Goal: Feedback & Contribution: Contribute content

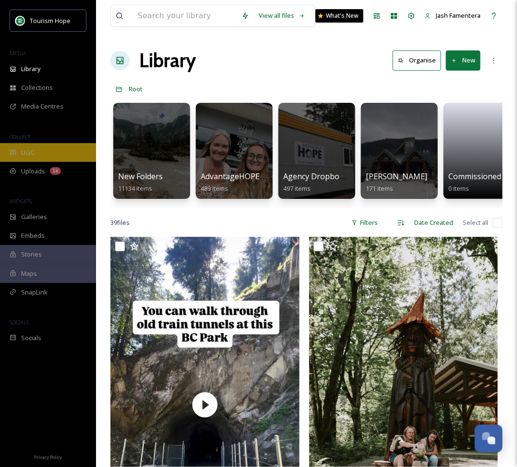
click at [47, 151] on div "UGC" at bounding box center [48, 152] width 96 height 19
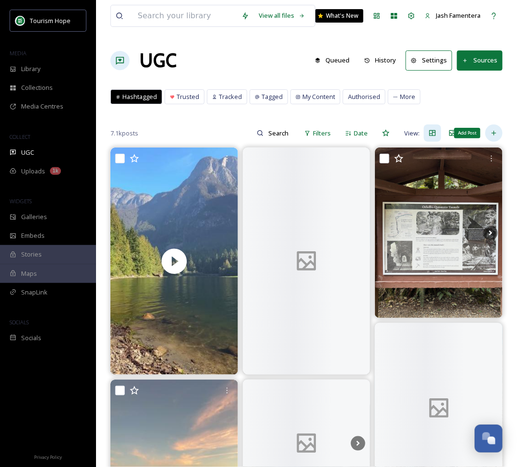
click at [498, 129] on icon at bounding box center [495, 133] width 8 height 8
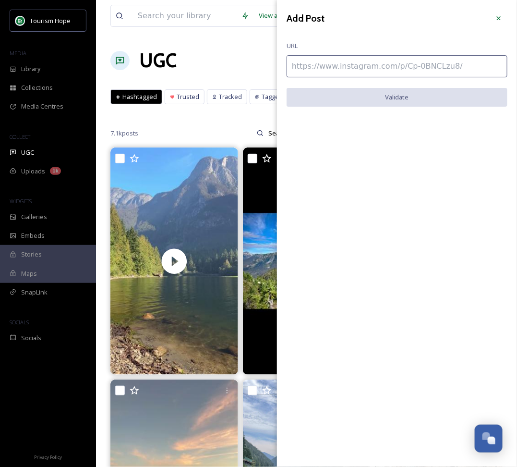
click at [340, 63] on input at bounding box center [397, 66] width 221 height 22
click at [220, 30] on div "View all files What's New Jash Famentera" at bounding box center [307, 16] width 393 height 32
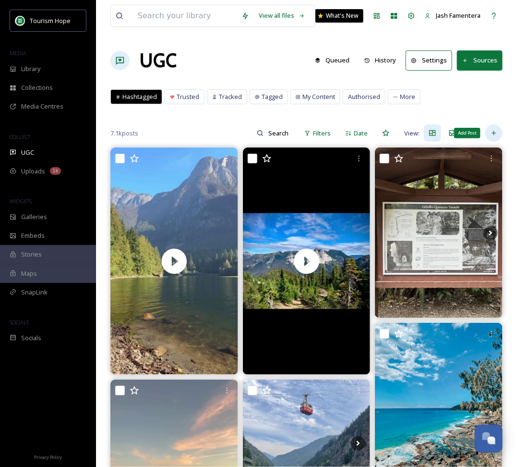
click at [497, 131] on icon at bounding box center [495, 133] width 8 height 8
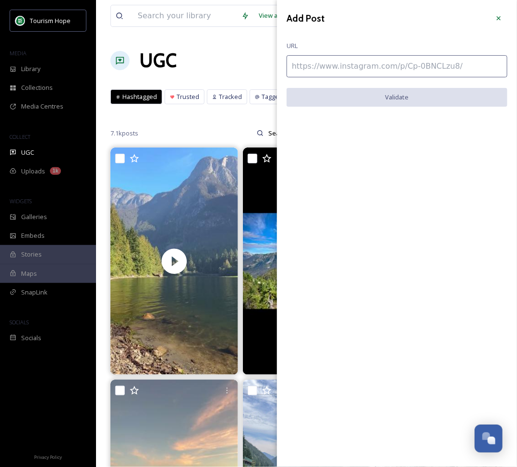
click at [340, 57] on input at bounding box center [397, 66] width 221 height 22
paste input "https://www.instagram.com/p/DO3pMFjkZuE/"
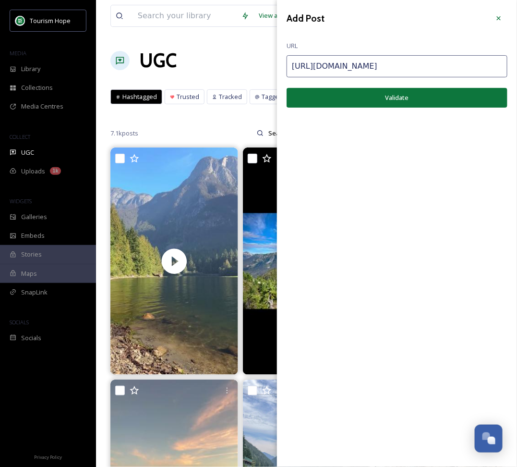
type input "https://www.instagram.com/p/DO3pMFjkZuE/"
click at [453, 93] on button "Validate" at bounding box center [397, 98] width 221 height 20
click at [394, 100] on button "Add Post" at bounding box center [397, 98] width 221 height 20
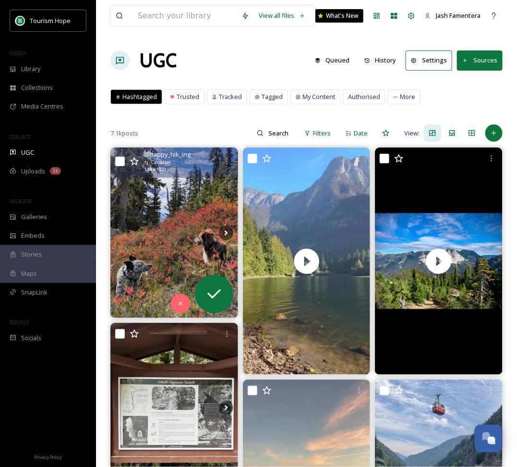
click at [184, 189] on img at bounding box center [175, 233] width 128 height 170
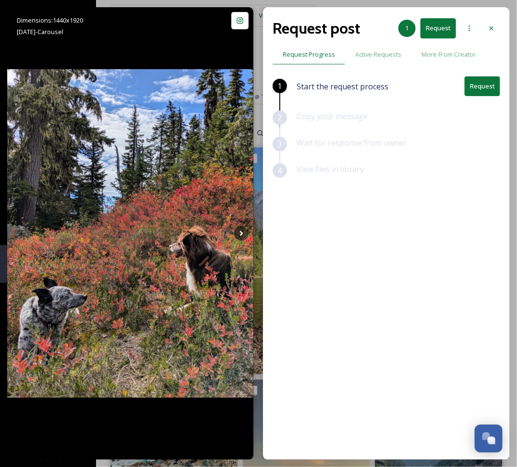
click at [480, 86] on button "Request" at bounding box center [483, 86] width 36 height 20
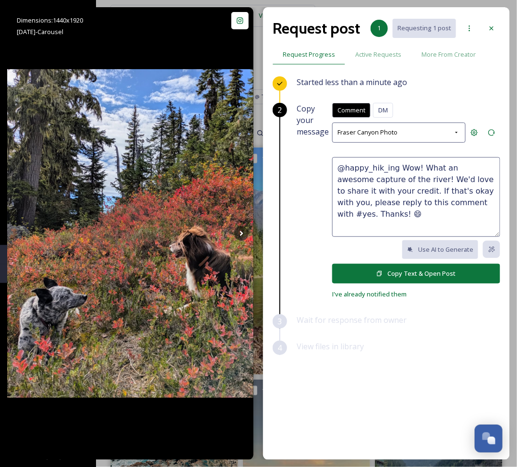
click at [376, 191] on textarea "@happy_hik_ing Wow! What an awesome capture of the river! We'd love to share it…" at bounding box center [416, 197] width 168 height 80
click at [427, 218] on textarea "@happy_hik_ing Wow! What an awesome capture of the river! We'd love to share it…" at bounding box center [416, 197] width 168 height 80
click at [468, 191] on textarea "@happy_hik_ing Wow! What an awesome capture of the river! We'd love to share it…" at bounding box center [416, 197] width 168 height 80
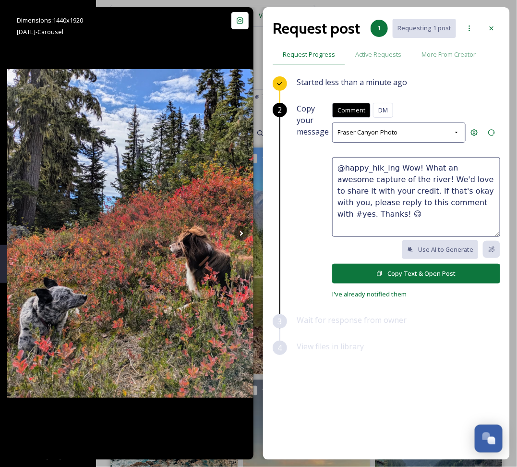
click at [479, 193] on textarea "@happy_hik_ing Wow! What an awesome capture of the river! We'd love to share it…" at bounding box center [416, 197] width 168 height 80
click at [406, 273] on button "Copy Text & Open Post" at bounding box center [416, 274] width 168 height 20
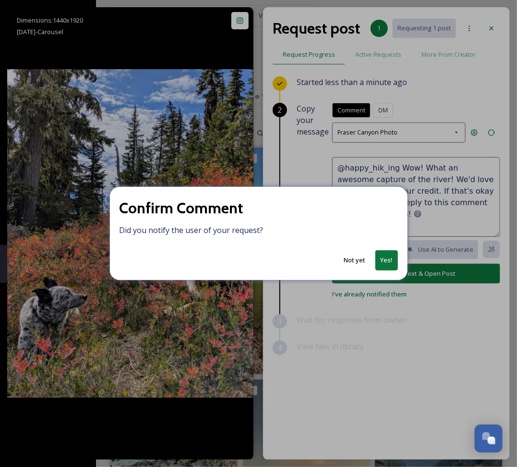
click at [357, 259] on button "Not yet" at bounding box center [355, 260] width 31 height 19
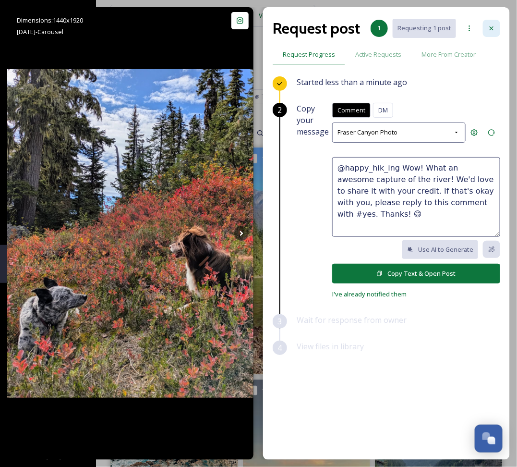
click at [489, 28] on icon at bounding box center [492, 29] width 8 height 8
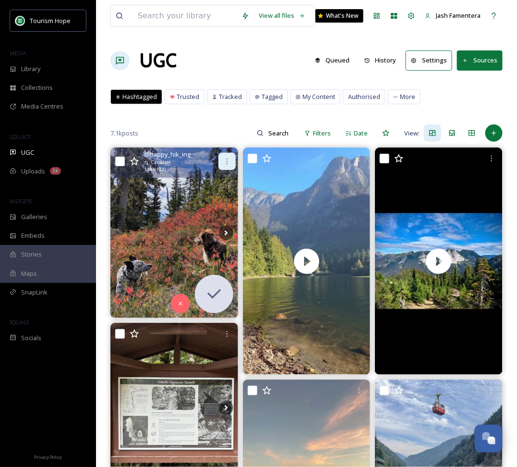
click at [220, 159] on div at bounding box center [227, 161] width 17 height 17
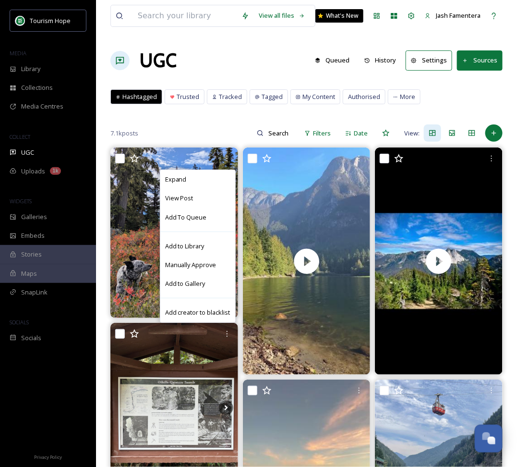
click at [228, 29] on div "View all files What's New Jash Famentera" at bounding box center [307, 16] width 393 height 32
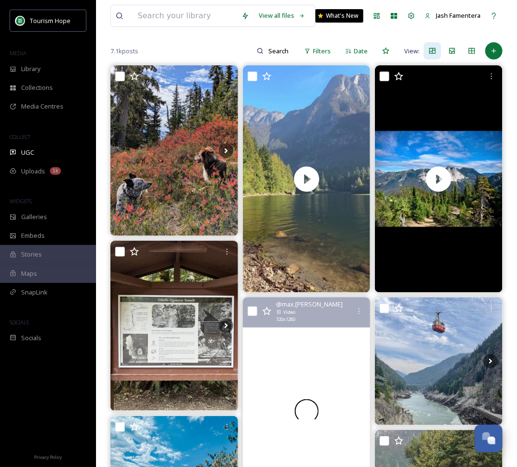
scroll to position [4, 0]
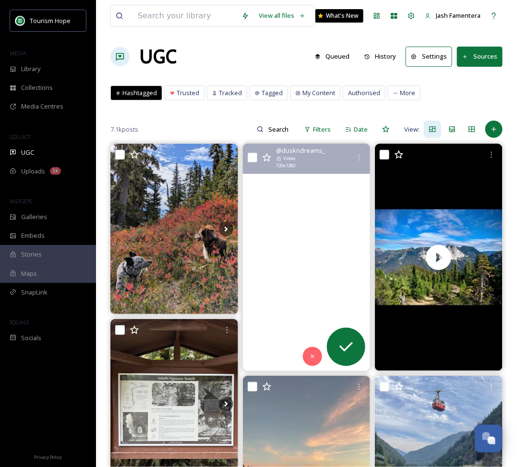
click at [277, 258] on video "One of the beautiful and quiet lake in BC. 🏖️☀️\a\acan you guess the place?\a\a…" at bounding box center [307, 257] width 128 height 227
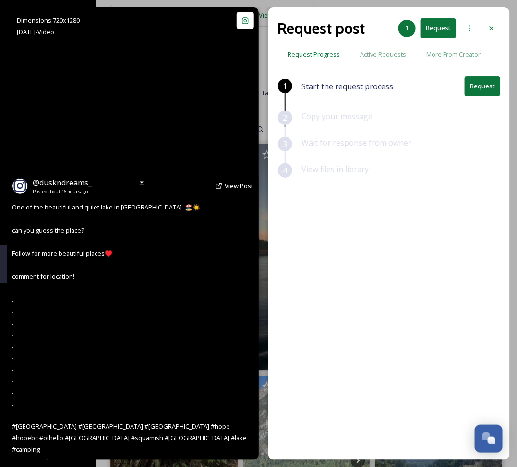
click at [182, 179] on video "One of the beautiful and quiet lake in BC. 🏖️☀️\a\acan you guess the place?\a\a…" at bounding box center [133, 233] width 255 height 453
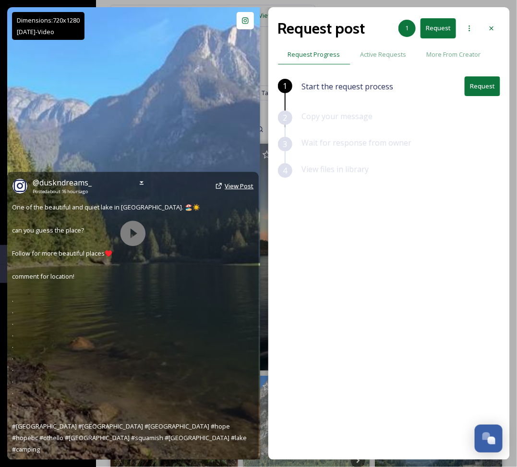
click at [226, 191] on link "View Post" at bounding box center [239, 186] width 29 height 9
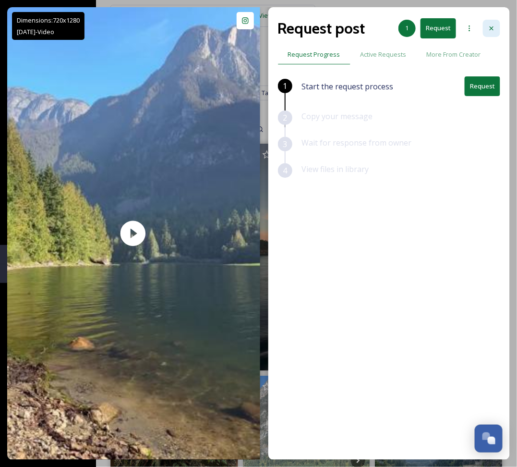
click at [496, 24] on div at bounding box center [491, 28] width 17 height 17
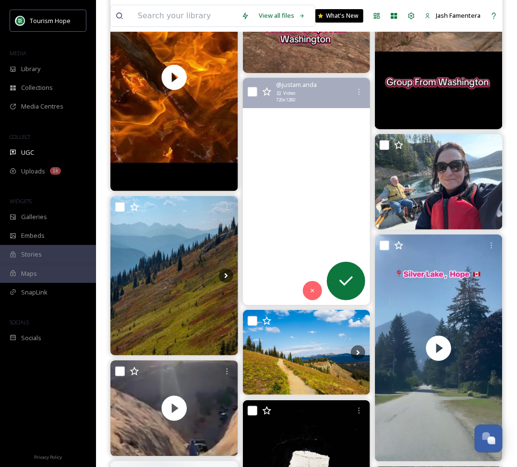
scroll to position [1020, 0]
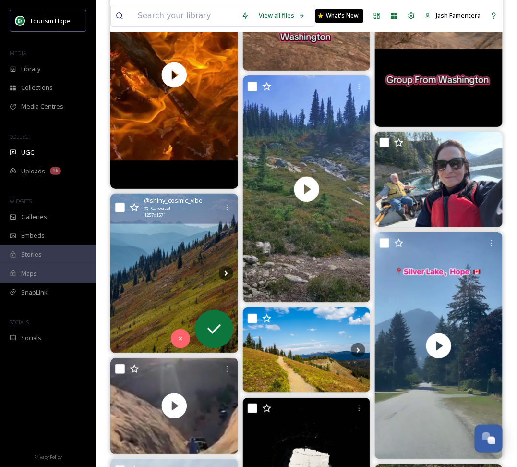
click at [131, 289] on img at bounding box center [175, 274] width 128 height 160
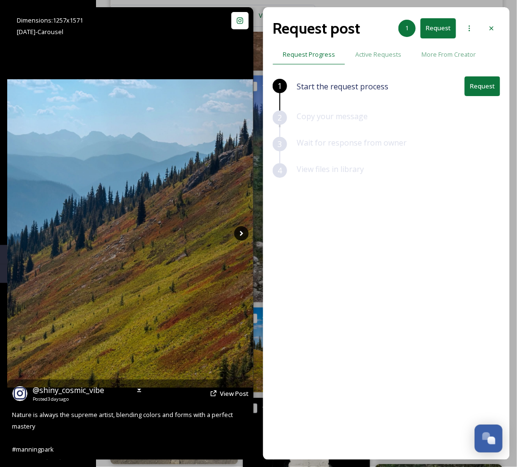
click at [242, 234] on icon at bounding box center [241, 233] width 3 height 5
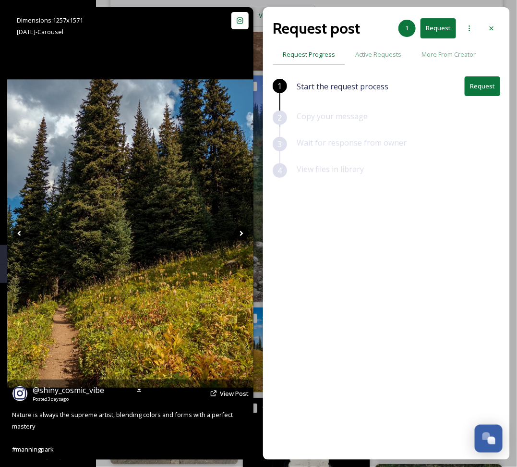
click at [242, 234] on icon at bounding box center [241, 233] width 3 height 5
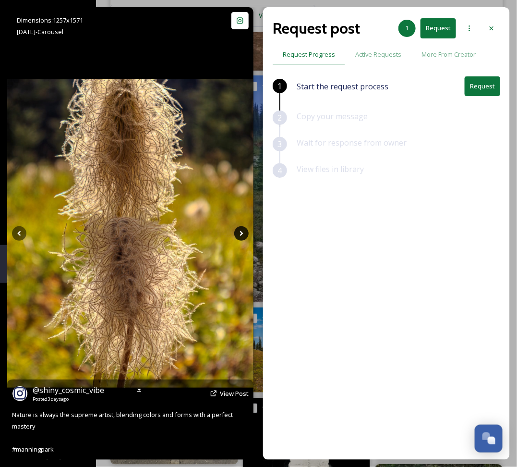
click at [246, 232] on icon at bounding box center [241, 233] width 14 height 14
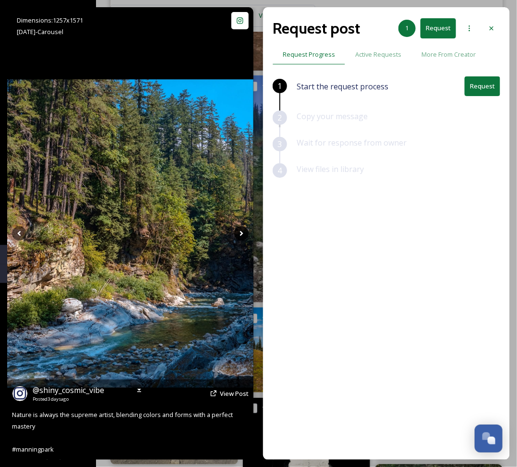
click at [246, 232] on icon at bounding box center [241, 233] width 14 height 14
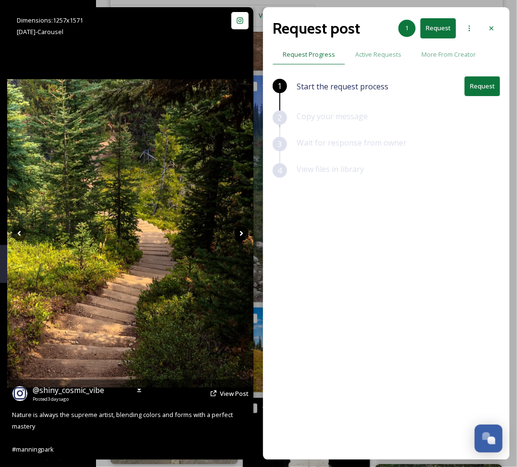
click at [246, 232] on icon at bounding box center [241, 233] width 14 height 14
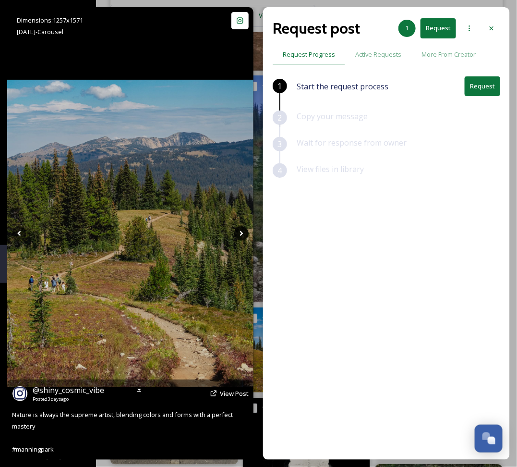
click at [246, 232] on icon at bounding box center [241, 233] width 14 height 14
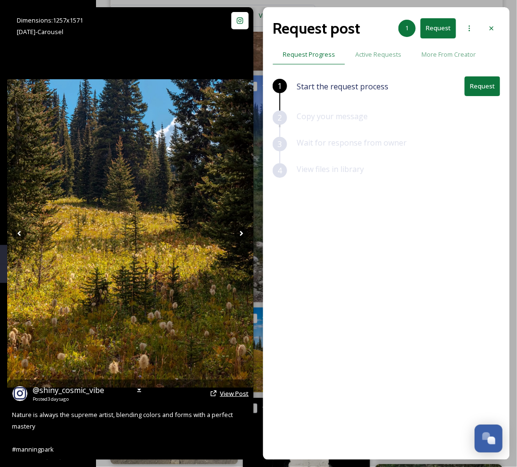
click at [235, 397] on span "View Post" at bounding box center [234, 393] width 29 height 9
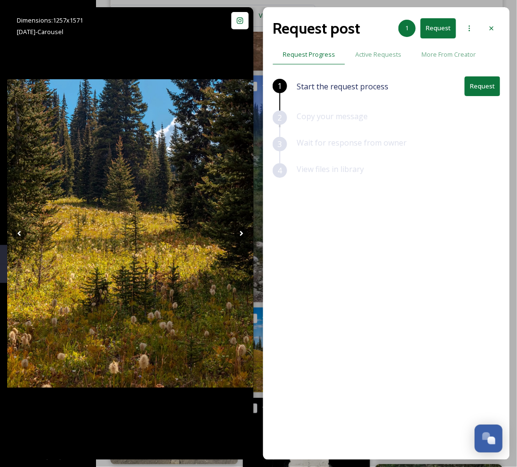
click at [482, 87] on button "Request" at bounding box center [483, 86] width 36 height 20
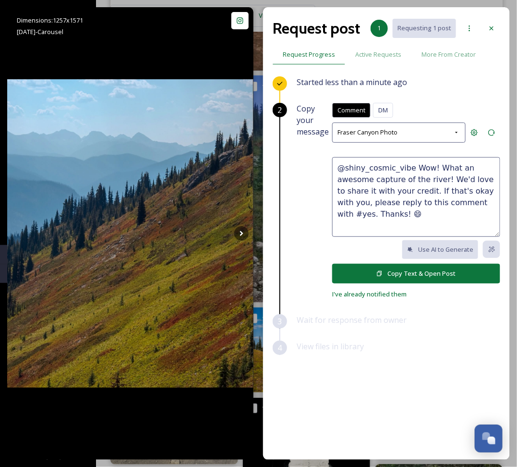
click at [415, 183] on textarea "@shiny_cosmic_vibe Wow! What an awesome capture of the river! We'd love to shar…" at bounding box center [416, 197] width 168 height 80
click at [412, 167] on textarea "@shiny_cosmic_vibe Wow! What an awesome capture of the river! We'd love to shar…" at bounding box center [416, 197] width 168 height 80
drag, startPoint x: 412, startPoint y: 167, endPoint x: 439, endPoint y: 179, distance: 29.0
click at [440, 179] on textarea "@shiny_cosmic_vibe Wow! What an awesome capture of the river! We'd love to shar…" at bounding box center [416, 197] width 168 height 80
type textarea "@shiny_cosmic_vibe LOVE these! We'd love to share it with your credit. If that'…"
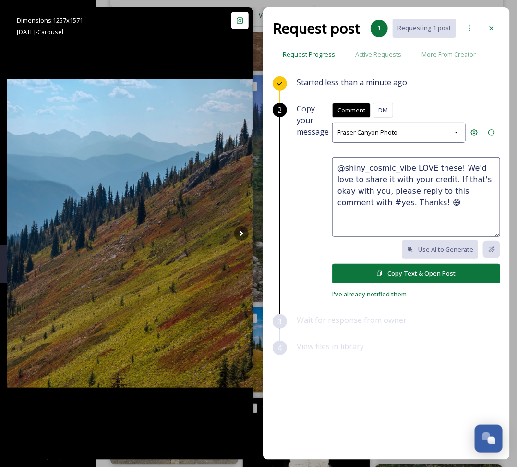
click at [419, 280] on button "Copy Text & Open Post" at bounding box center [416, 274] width 168 height 20
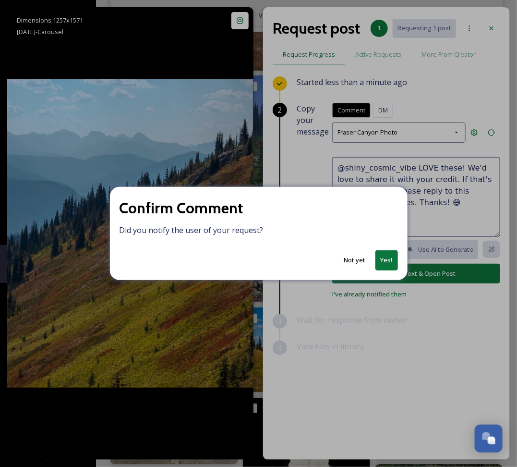
click at [394, 261] on button "Yes!" at bounding box center [387, 260] width 23 height 20
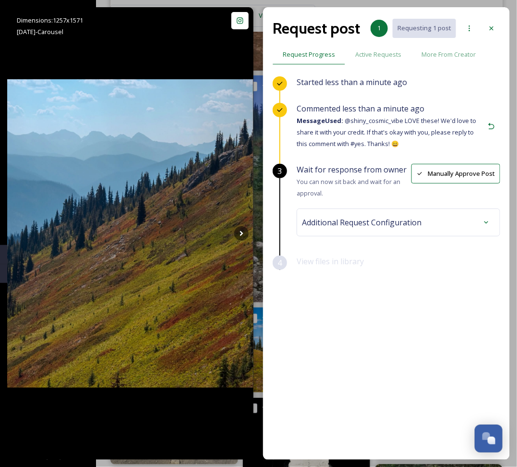
click at [359, 224] on span "Additional Request Configuration" at bounding box center [362, 223] width 120 height 12
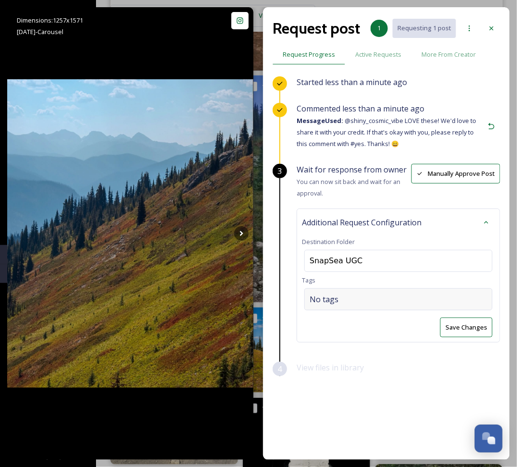
click at [423, 299] on div "No tags" at bounding box center [399, 299] width 188 height 22
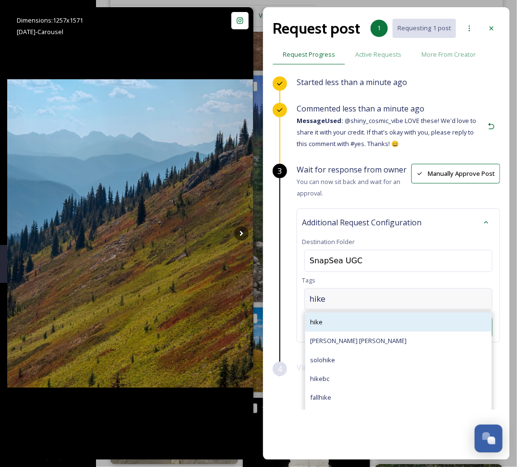
type input "hike"
click at [353, 320] on div "hike" at bounding box center [399, 322] width 186 height 19
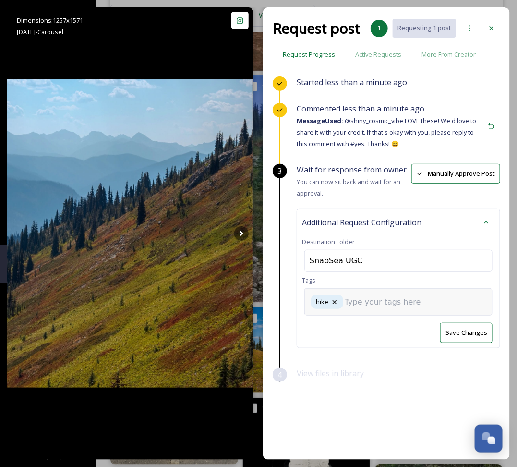
click at [388, 303] on input at bounding box center [393, 302] width 96 height 12
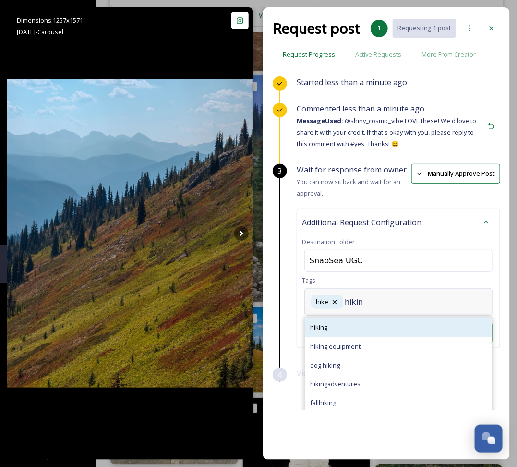
type input "hikin"
click at [332, 328] on div "hiking" at bounding box center [399, 327] width 186 height 19
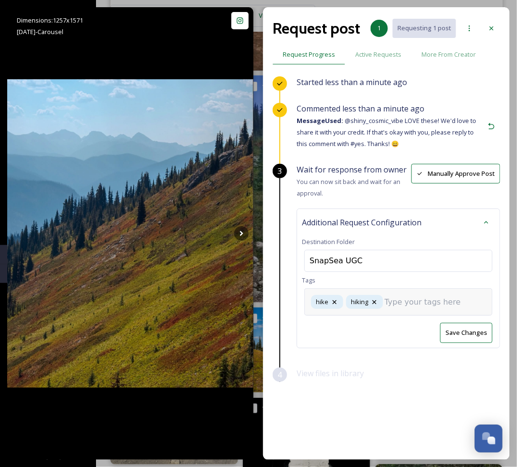
click at [332, 328] on div "Save Changes" at bounding box center [398, 333] width 193 height 20
click at [390, 303] on div "hike hiking" at bounding box center [399, 301] width 188 height 27
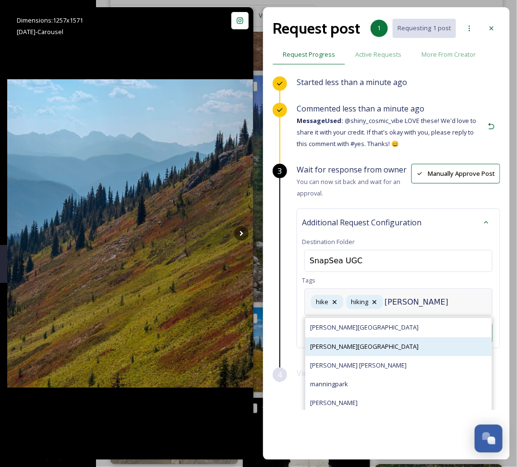
type input "manni"
click at [350, 340] on div "[PERSON_NAME][GEOGRAPHIC_DATA]" at bounding box center [399, 346] width 186 height 19
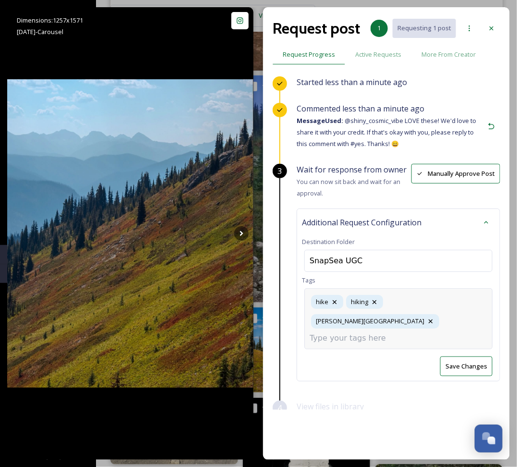
click at [477, 297] on div "hike hiking Manning Park" at bounding box center [399, 318] width 188 height 61
click at [427, 320] on div "hike hiking Manning Park" at bounding box center [399, 318] width 188 height 61
click at [387, 401] on div "View files in library" at bounding box center [399, 414] width 204 height 26
click at [443, 299] on div "hike hiking Manning Park" at bounding box center [399, 311] width 188 height 47
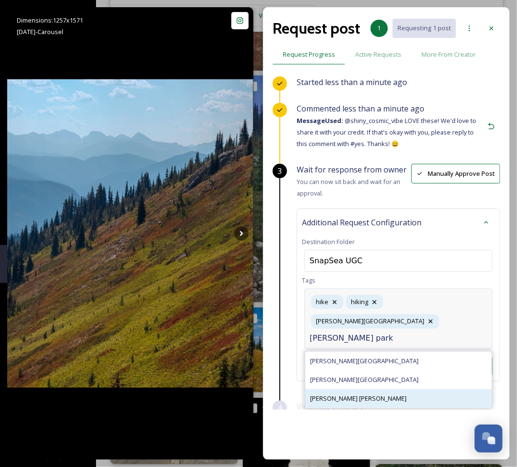
type input "manning park"
click at [379, 389] on div "manning park hike" at bounding box center [399, 398] width 186 height 19
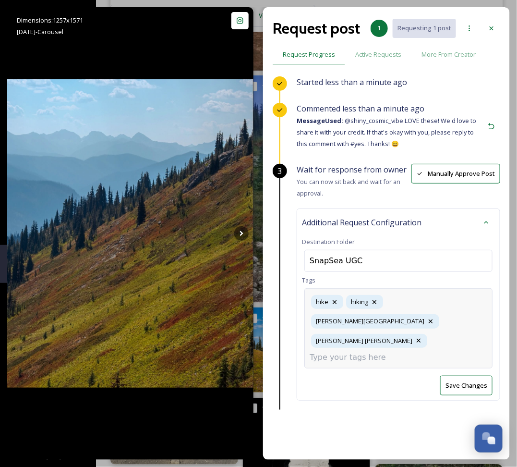
click at [406, 352] on input at bounding box center [358, 358] width 96 height 12
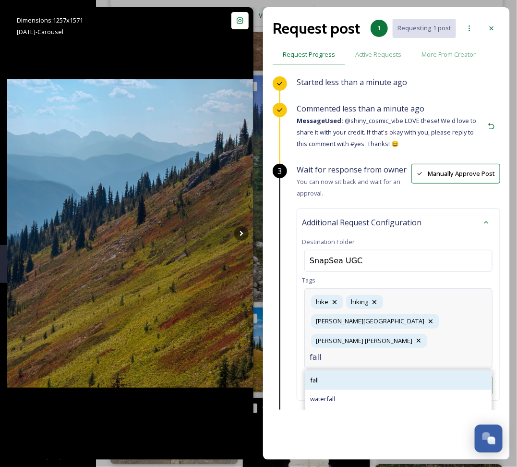
type input "fall"
click at [351, 371] on div "fall" at bounding box center [399, 380] width 186 height 19
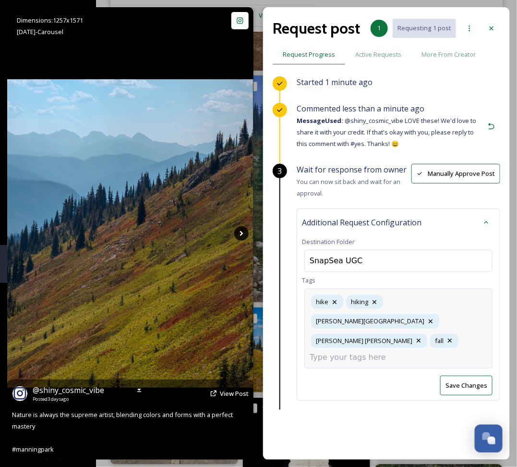
click at [239, 231] on icon at bounding box center [241, 233] width 14 height 14
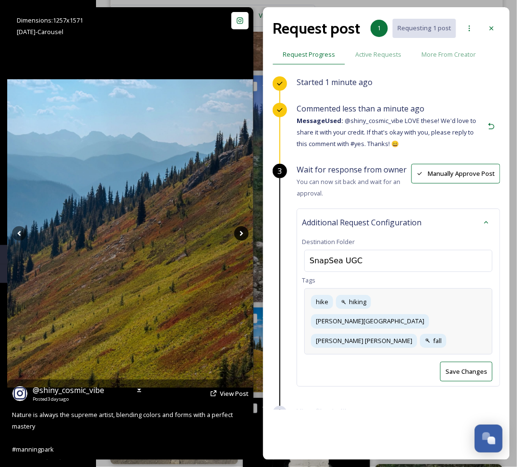
click at [244, 230] on icon at bounding box center [241, 233] width 14 height 14
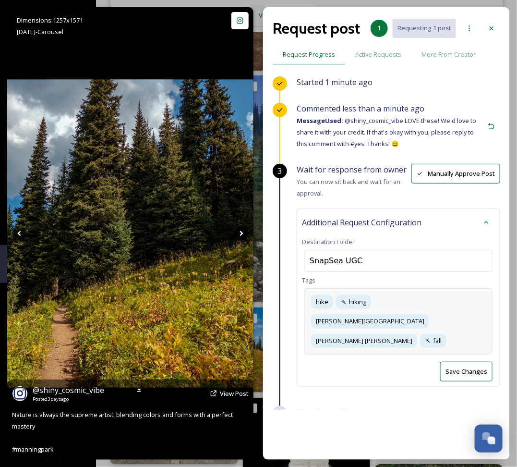
click at [244, 230] on icon at bounding box center [241, 233] width 14 height 14
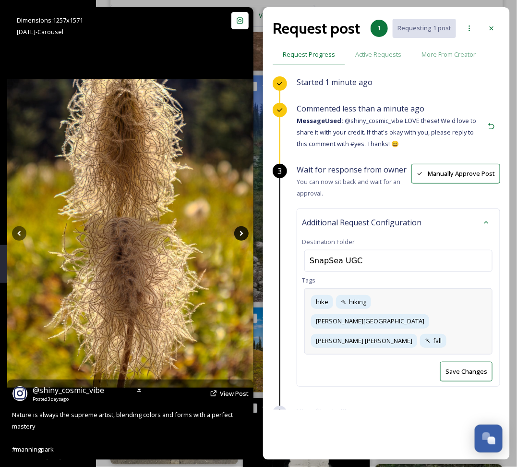
click at [244, 230] on icon at bounding box center [241, 233] width 14 height 14
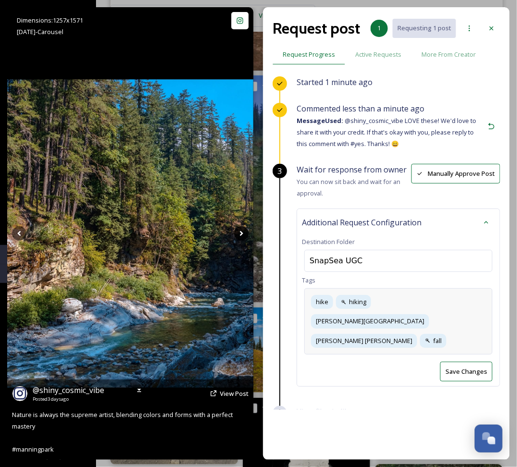
click at [244, 230] on icon at bounding box center [241, 233] width 14 height 14
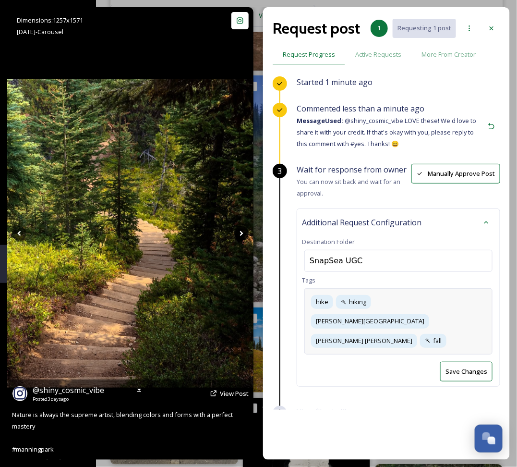
click at [244, 230] on icon at bounding box center [241, 233] width 14 height 14
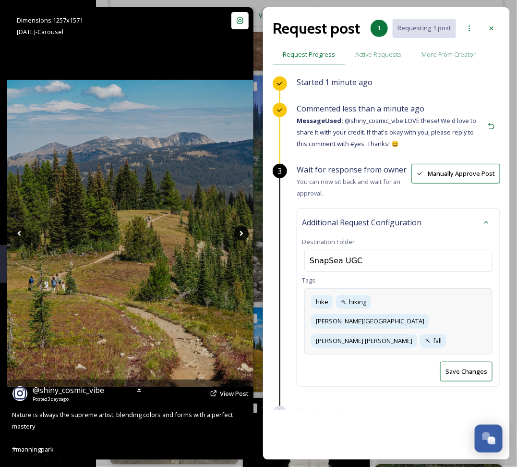
click at [244, 230] on icon at bounding box center [241, 233] width 14 height 14
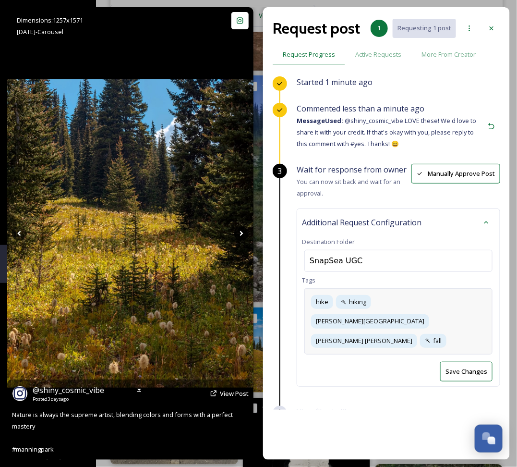
click at [244, 230] on icon at bounding box center [241, 233] width 14 height 14
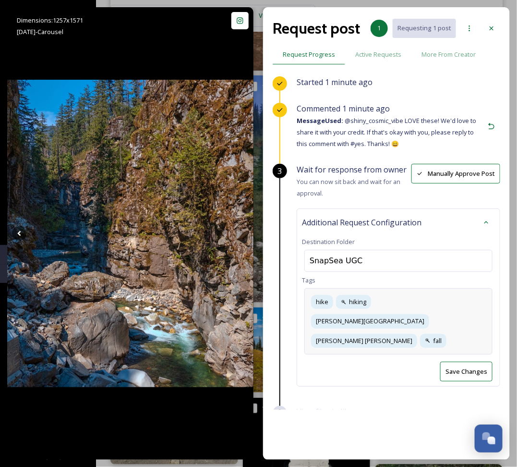
click at [435, 307] on div "hike hiking Manning Park manning park hike fall" at bounding box center [399, 321] width 188 height 66
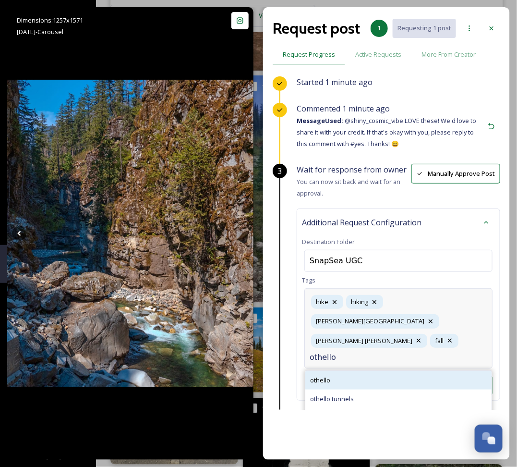
type input "othello"
click at [382, 371] on div "othello" at bounding box center [399, 380] width 186 height 19
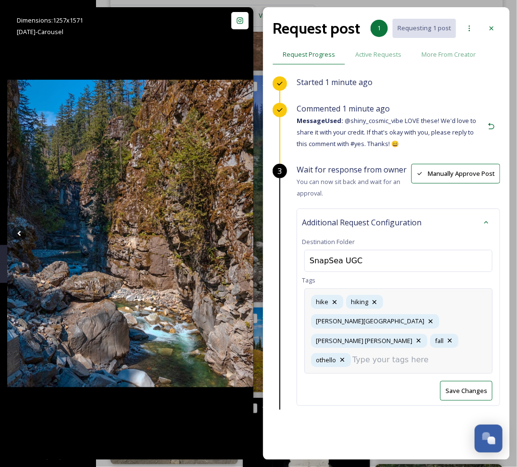
click at [367, 354] on input at bounding box center [401, 360] width 96 height 12
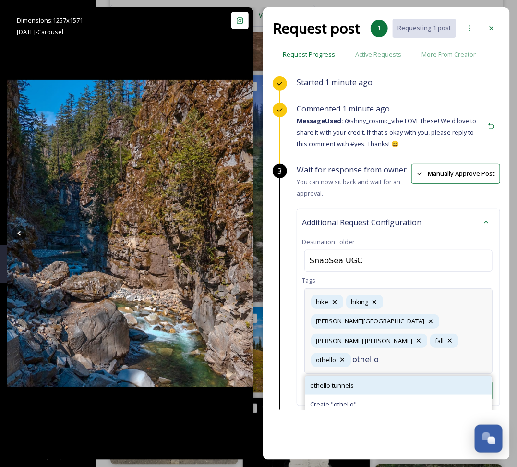
type input "othello"
click at [339, 381] on span "othello tunnels" at bounding box center [332, 385] width 44 height 9
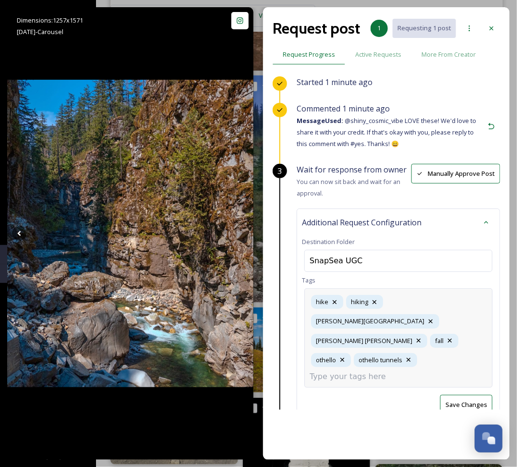
click at [470, 395] on button "Save Changes" at bounding box center [467, 405] width 52 height 20
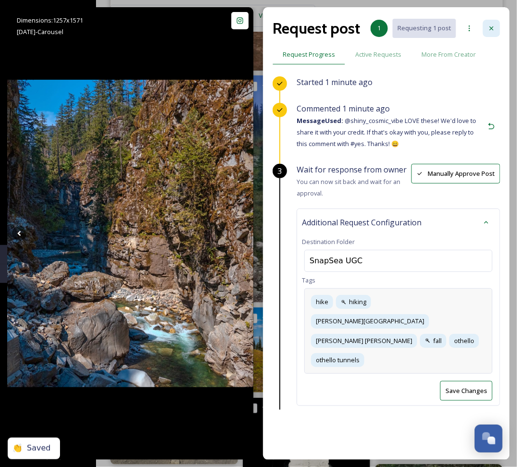
click at [490, 31] on icon at bounding box center [492, 29] width 8 height 8
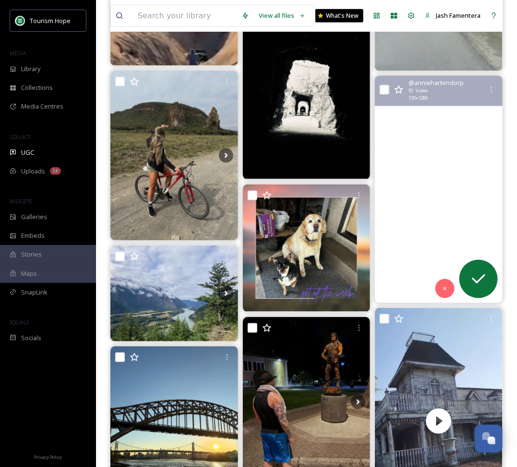
scroll to position [1423, 0]
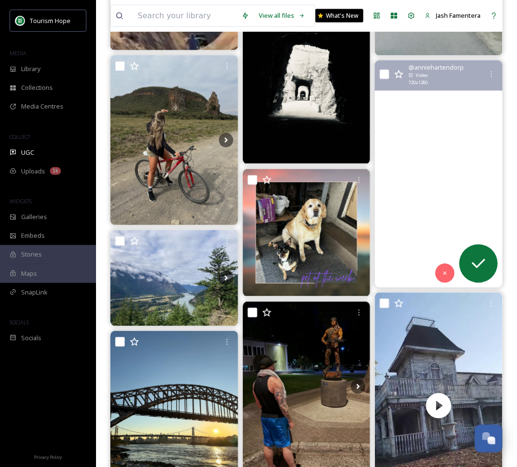
click at [409, 224] on video "Alexandra Bridge # bridge #ProvincialPark # lake #britishcolumbia #landscapepho…" at bounding box center [439, 174] width 128 height 227
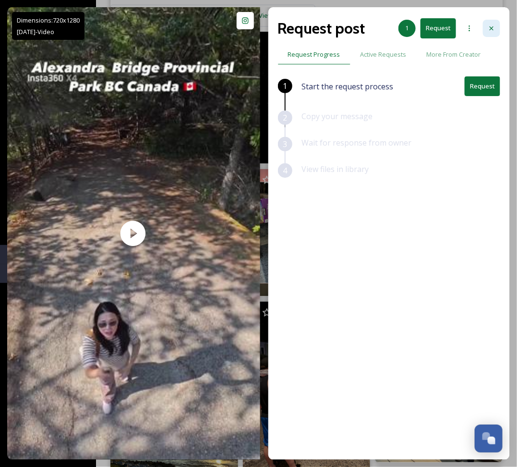
click at [492, 29] on icon at bounding box center [492, 28] width 4 height 4
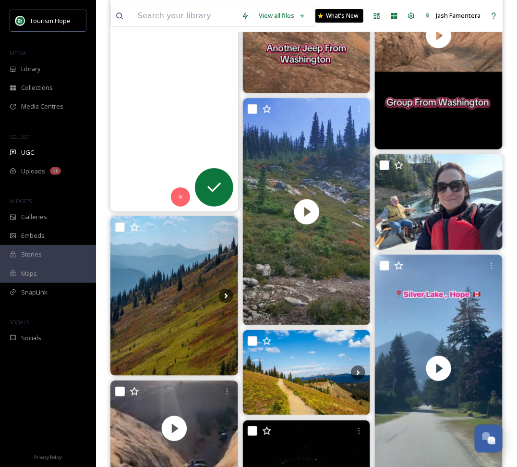
scroll to position [994, 0]
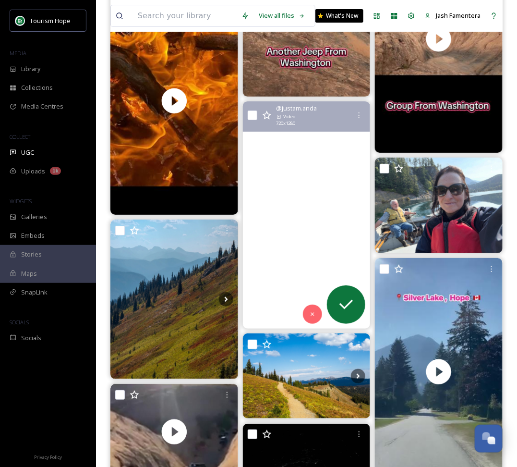
click at [274, 259] on video "#zoa #coquihalla" at bounding box center [307, 214] width 128 height 227
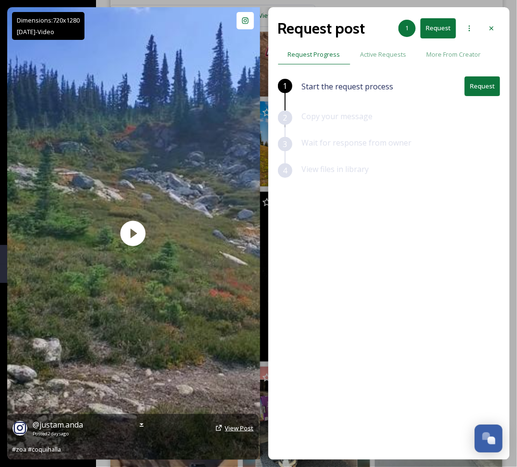
click at [246, 427] on span "View Post" at bounding box center [239, 428] width 29 height 9
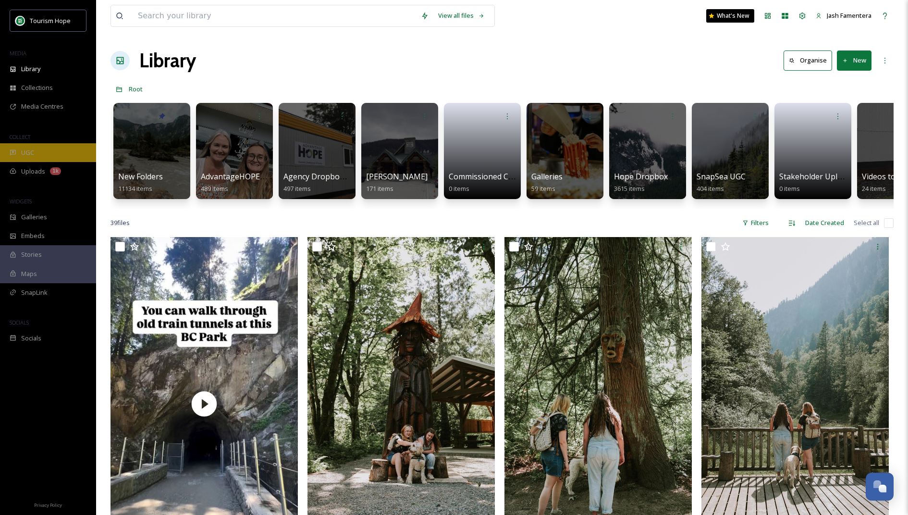
click at [60, 145] on div "UGC" at bounding box center [48, 152] width 96 height 19
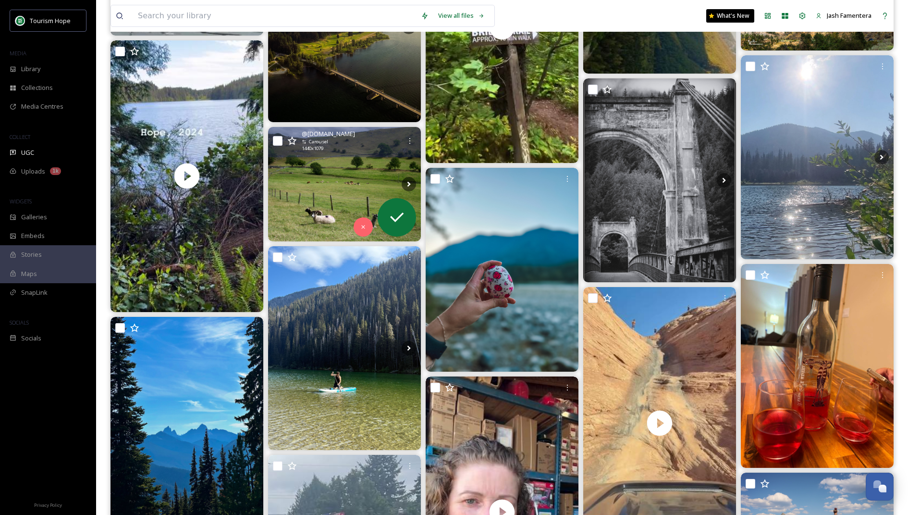
scroll to position [1775, 0]
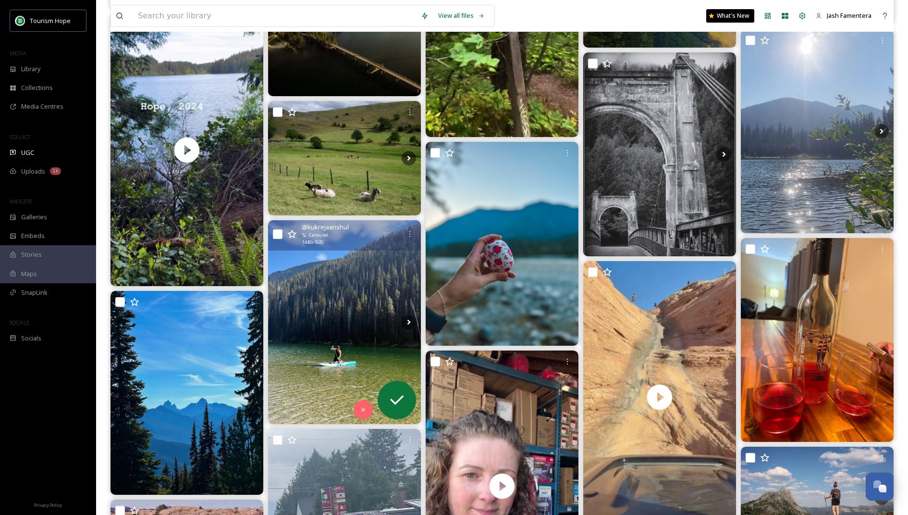
click at [311, 353] on img at bounding box center [344, 322] width 153 height 204
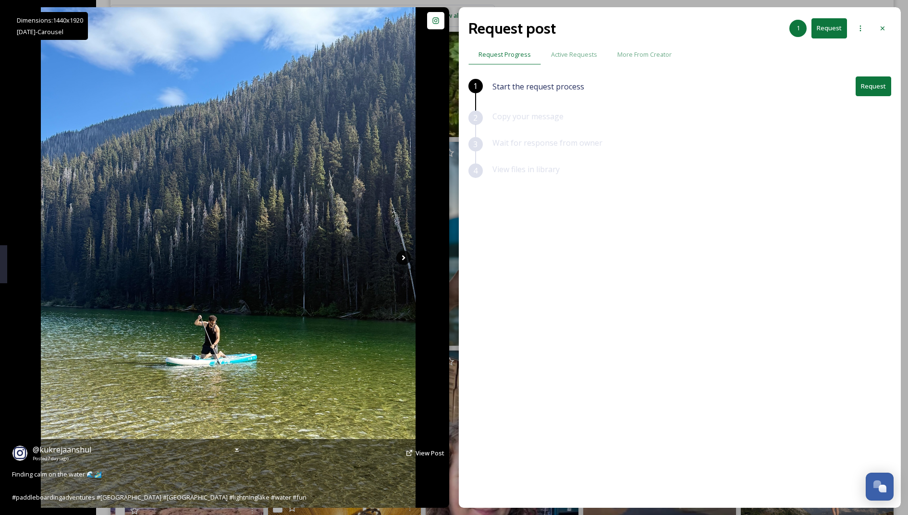
click at [407, 257] on icon at bounding box center [403, 257] width 14 height 14
click at [399, 257] on icon at bounding box center [403, 257] width 14 height 14
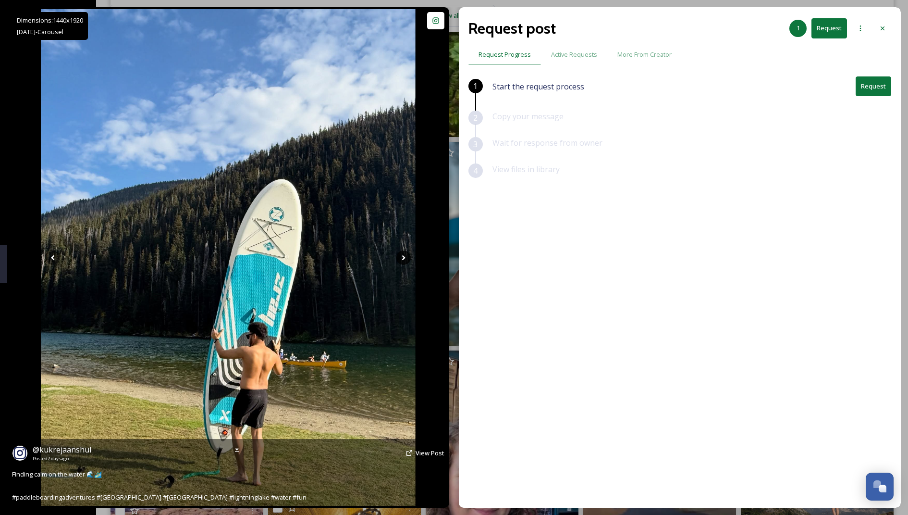
click at [399, 257] on icon at bounding box center [403, 257] width 14 height 14
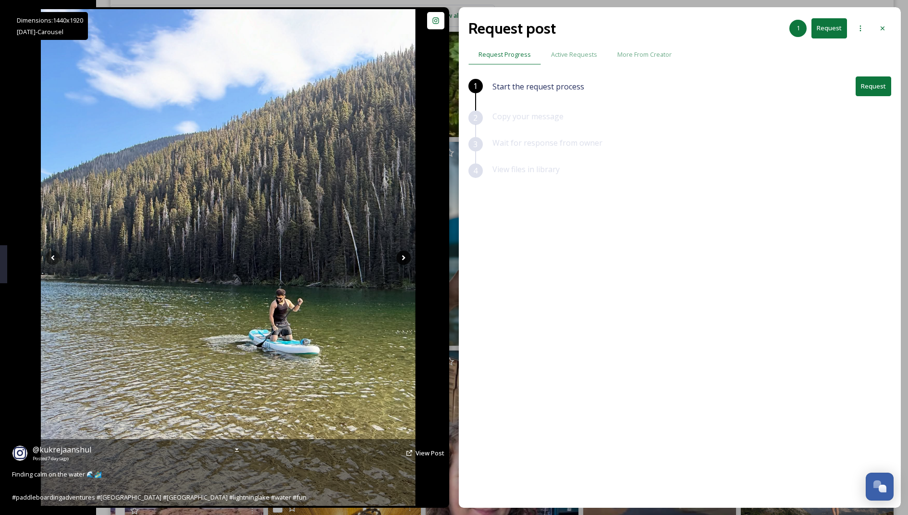
click at [399, 257] on icon at bounding box center [403, 257] width 14 height 14
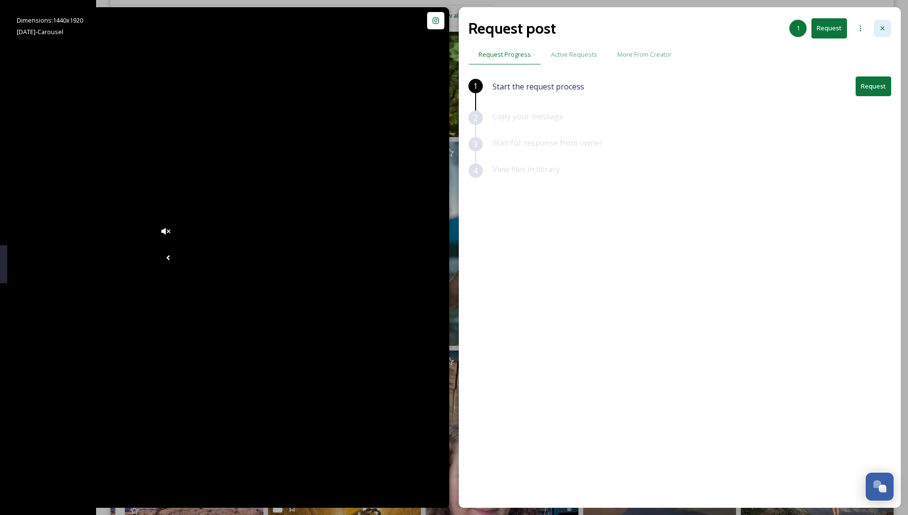
click at [882, 30] on icon at bounding box center [883, 29] width 8 height 8
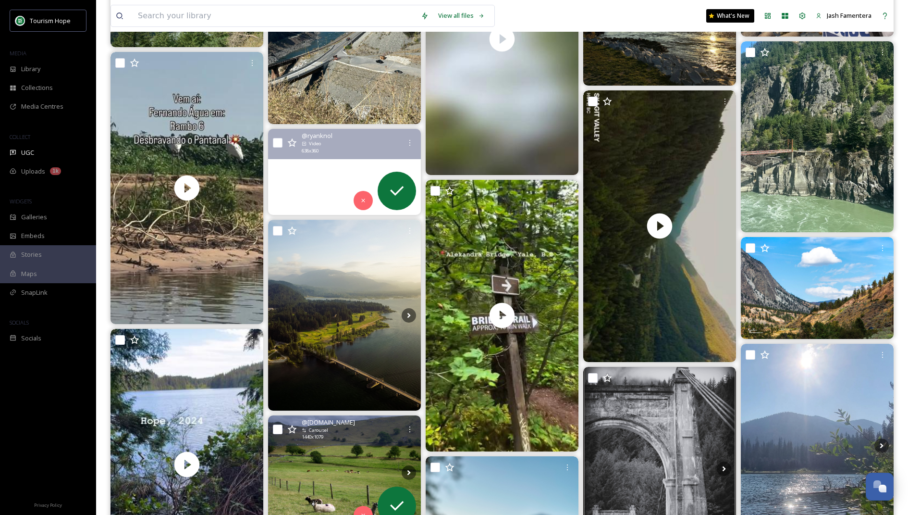
scroll to position [1460, 0]
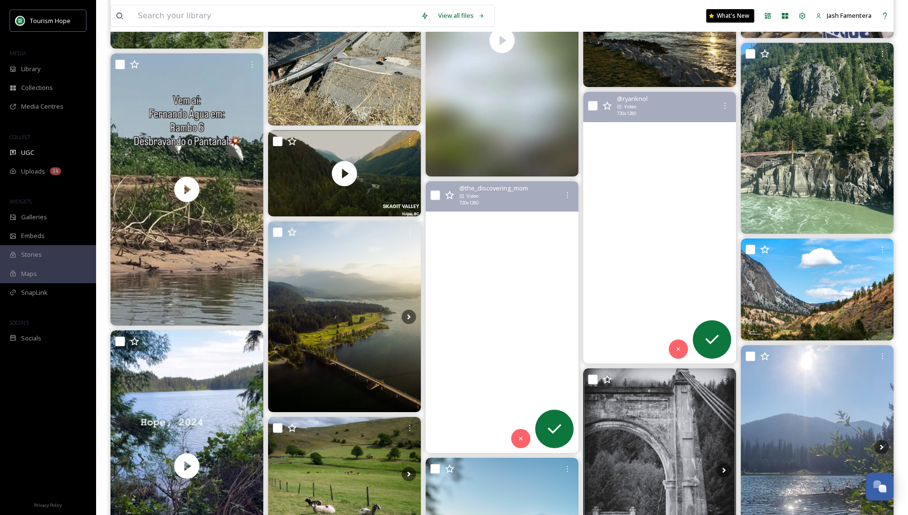
click at [650, 272] on video "#hopebc #explorebc #skagitvalley #silverskagit #naturelovers #adventureawaits #…" at bounding box center [659, 227] width 153 height 271
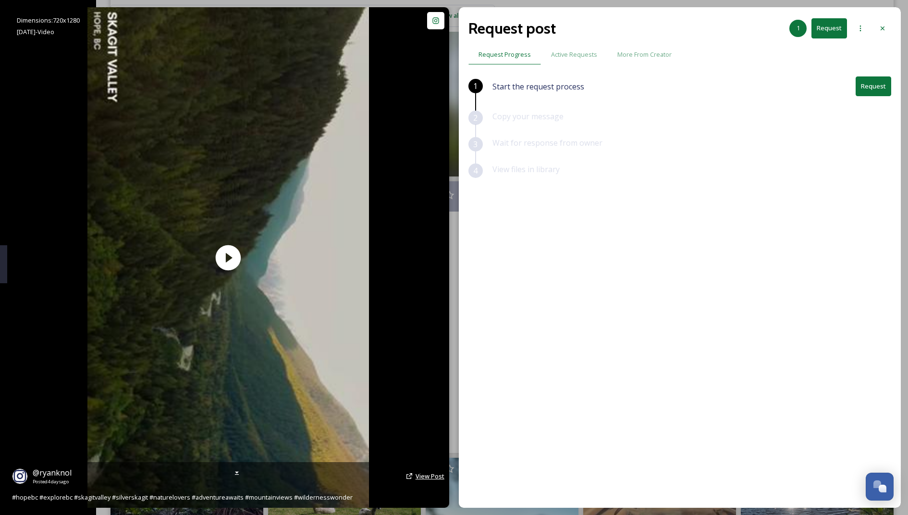
click at [419, 473] on span "View Post" at bounding box center [430, 475] width 29 height 9
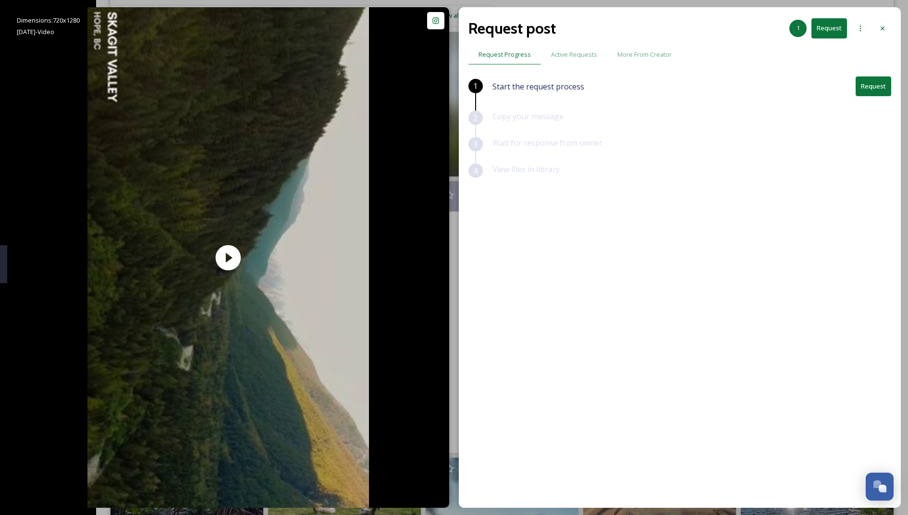
click at [872, 90] on button "Request" at bounding box center [874, 86] width 36 height 20
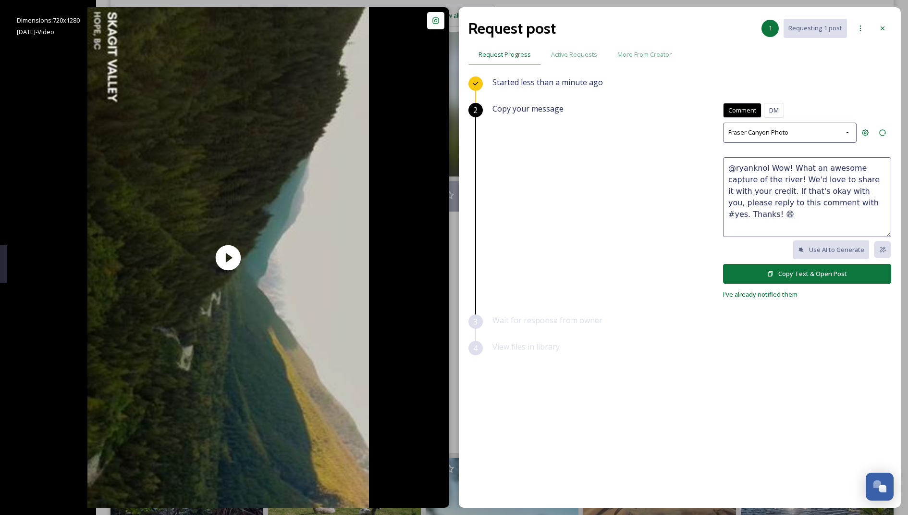
click at [790, 182] on textarea "@ryanknol Wow! What an awesome capture of the river! We'd love to share it with…" at bounding box center [807, 197] width 168 height 80
drag, startPoint x: 788, startPoint y: 164, endPoint x: 768, endPoint y: 180, distance: 25.4
click at [768, 180] on textarea "@ryanknol Wow! What an awesome capture of the river! We'd love to share it with…" at bounding box center [807, 197] width 168 height 80
click at [851, 169] on textarea "@ryanknol Wow! This is beautiful!b😍 We'd love to share it with your credit. If …" at bounding box center [807, 197] width 168 height 80
click at [800, 170] on textarea "@ryanknol Wow! This is beautiful! 😍 We'd love to share it with your credit. If …" at bounding box center [807, 197] width 168 height 80
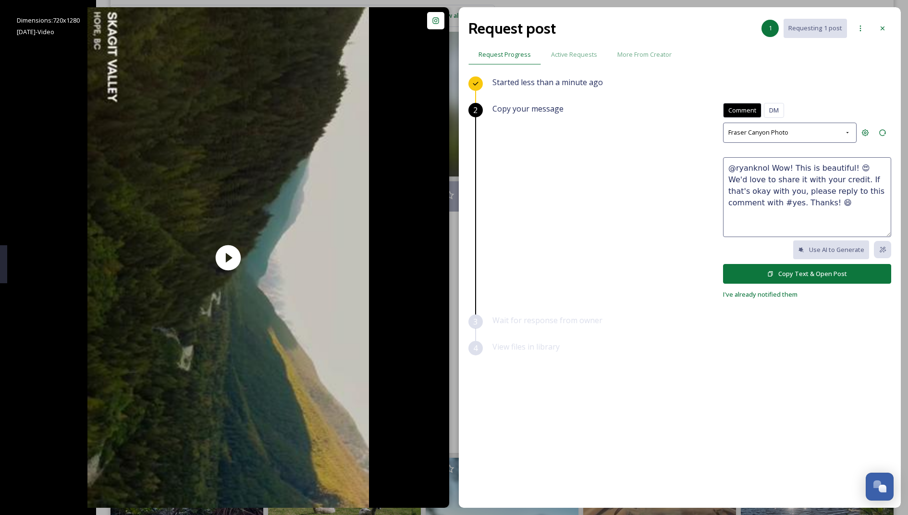
click at [856, 169] on textarea "@ryanknol Wow! This is beautiful! 😍 We'd love to share it with your credit. If …" at bounding box center [807, 197] width 168 height 80
type textarea "@ryanknol Wow! This is beautiful! 😍 We'd love to share it with your credit. If …"
click at [809, 271] on button "Copy Text & Open Post" at bounding box center [807, 274] width 168 height 20
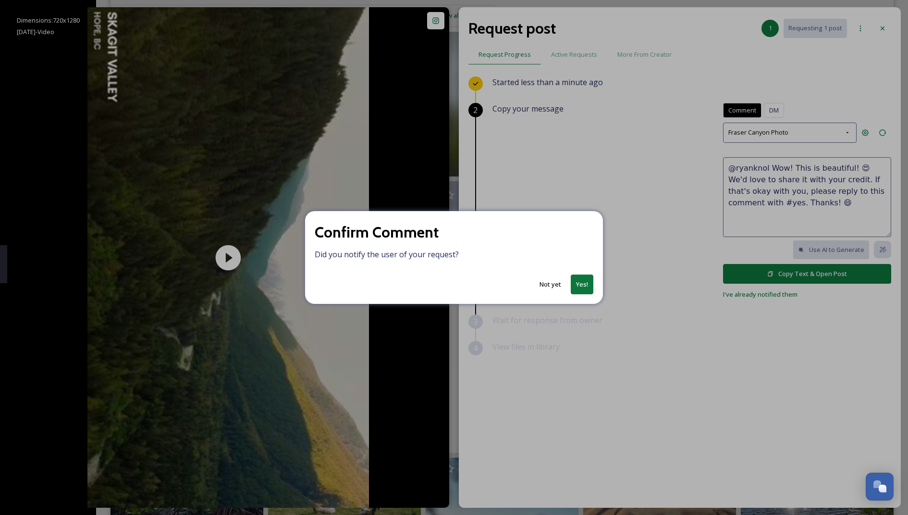
click at [578, 281] on button "Yes!" at bounding box center [582, 284] width 23 height 20
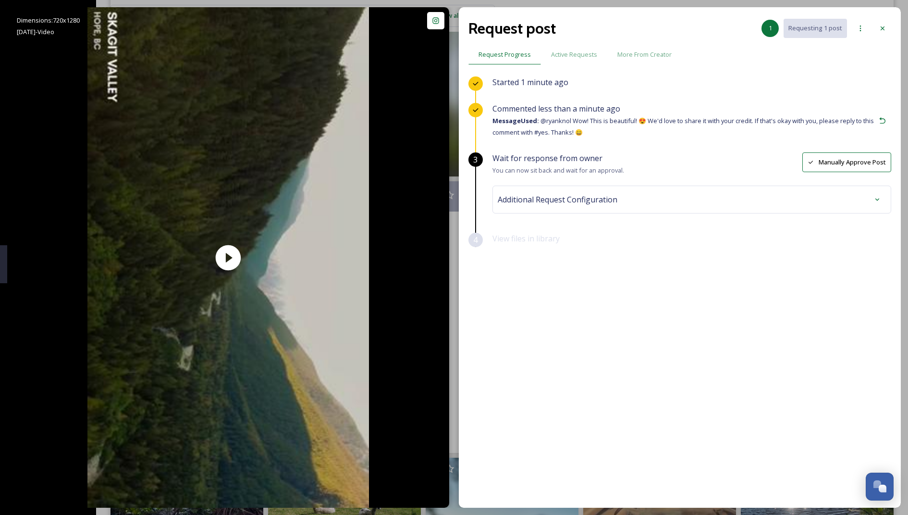
click at [522, 191] on div "Additional Request Configuration" at bounding box center [692, 199] width 388 height 17
click at [528, 276] on span "No tags" at bounding box center [519, 277] width 29 height 12
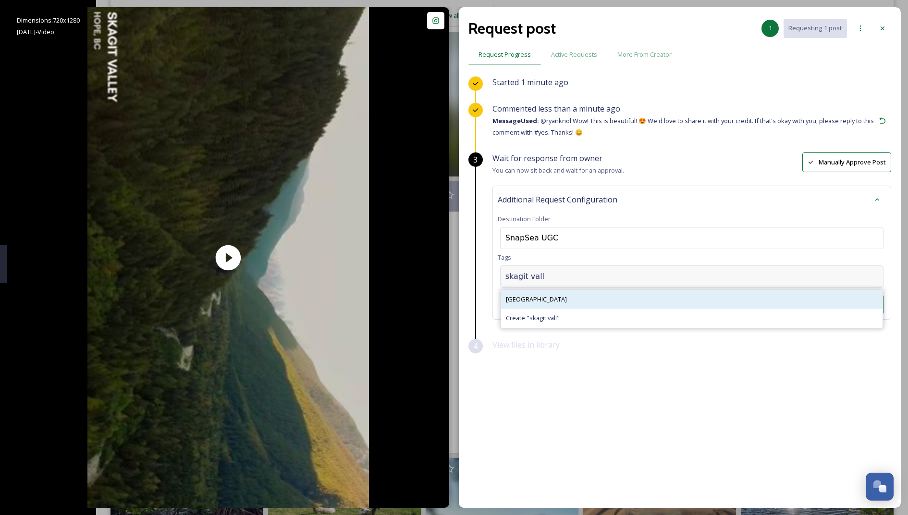
type input "skagit vall"
click at [537, 302] on div "skagit valley" at bounding box center [692, 299] width 382 height 19
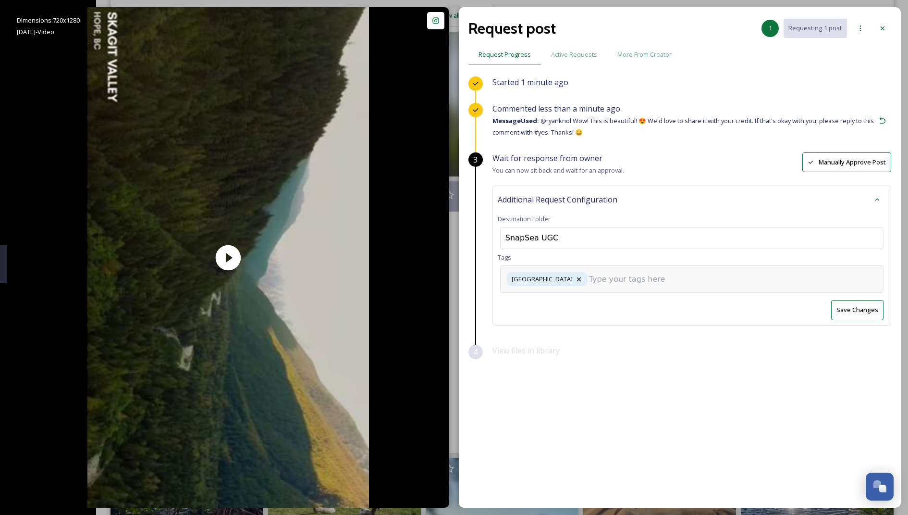
click at [614, 284] on div "skagit valley" at bounding box center [691, 278] width 383 height 27
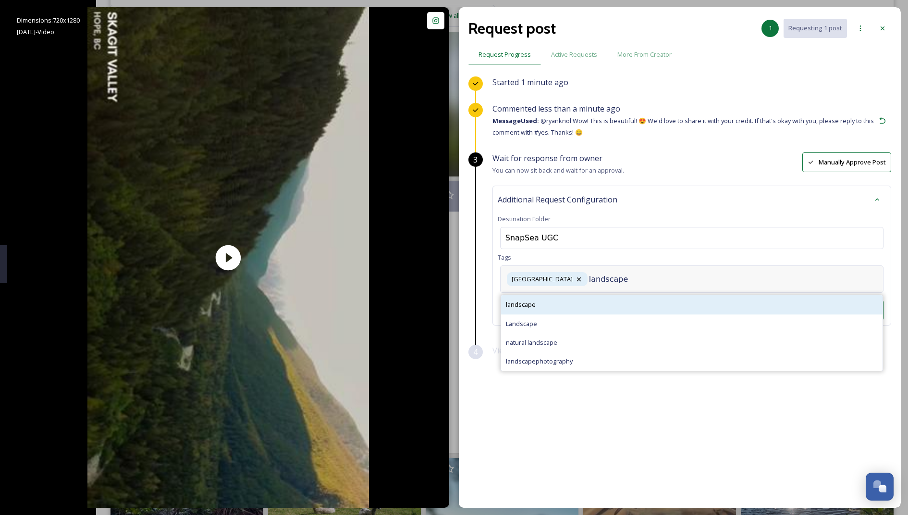
type input "landscape"
click at [568, 306] on div "landscape" at bounding box center [692, 304] width 382 height 19
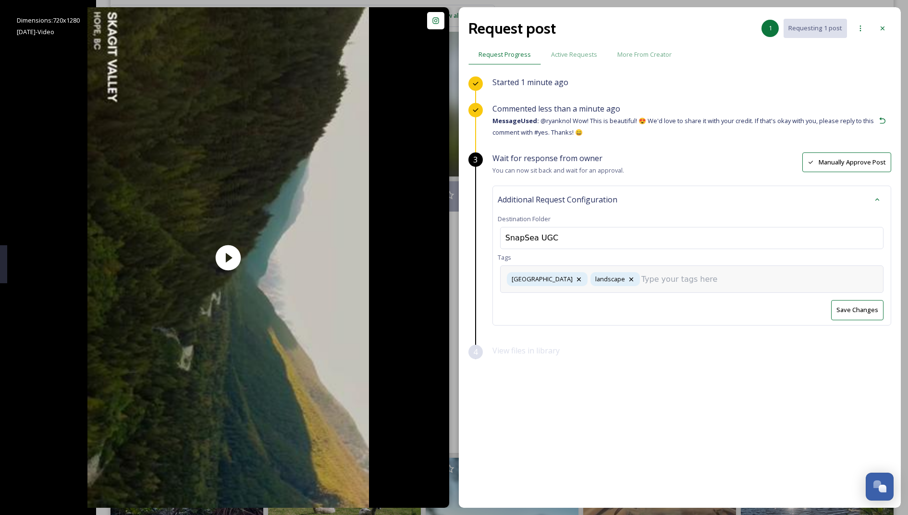
click at [850, 309] on button "Save Changes" at bounding box center [857, 310] width 52 height 20
click at [654, 271] on div "skagit valley landscape" at bounding box center [691, 278] width 383 height 27
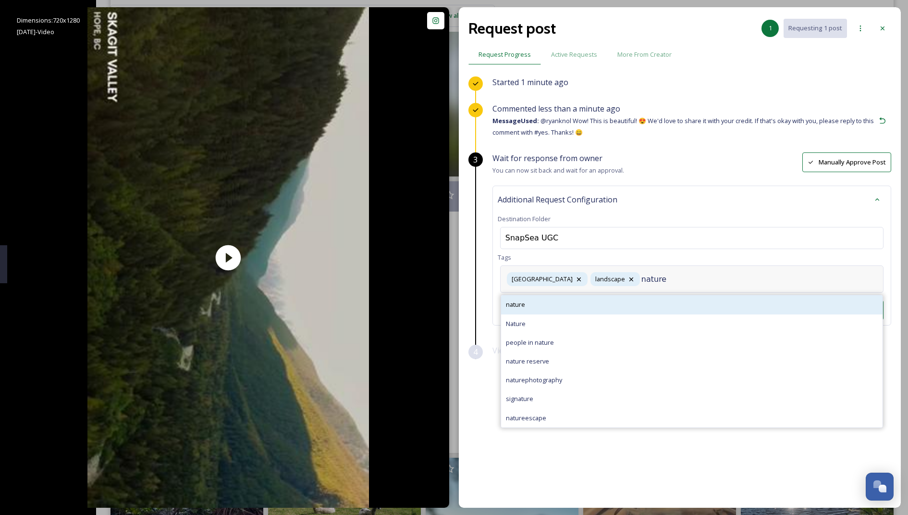
type input "nature"
click at [628, 299] on div "nature" at bounding box center [692, 304] width 382 height 19
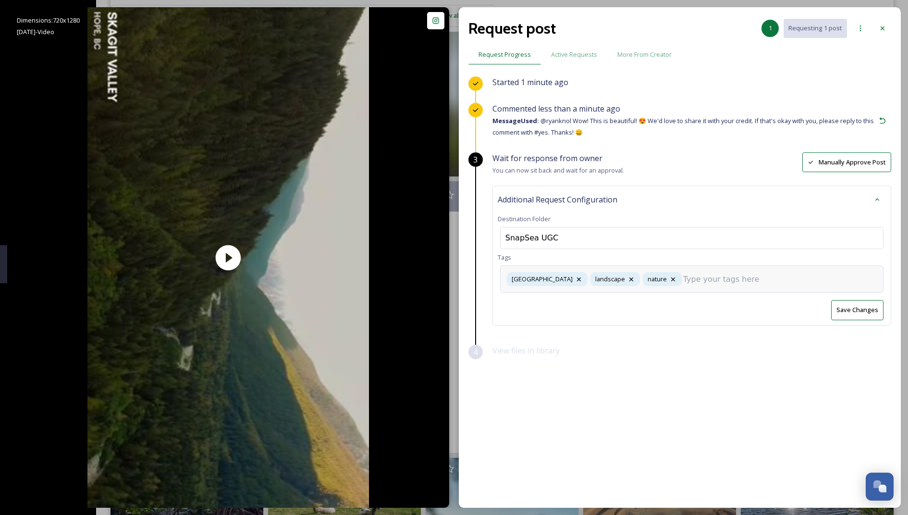
click at [694, 269] on div "skagit valley landscape nature" at bounding box center [691, 278] width 383 height 27
click at [695, 285] on div "skagit valley landscape nature" at bounding box center [691, 278] width 383 height 27
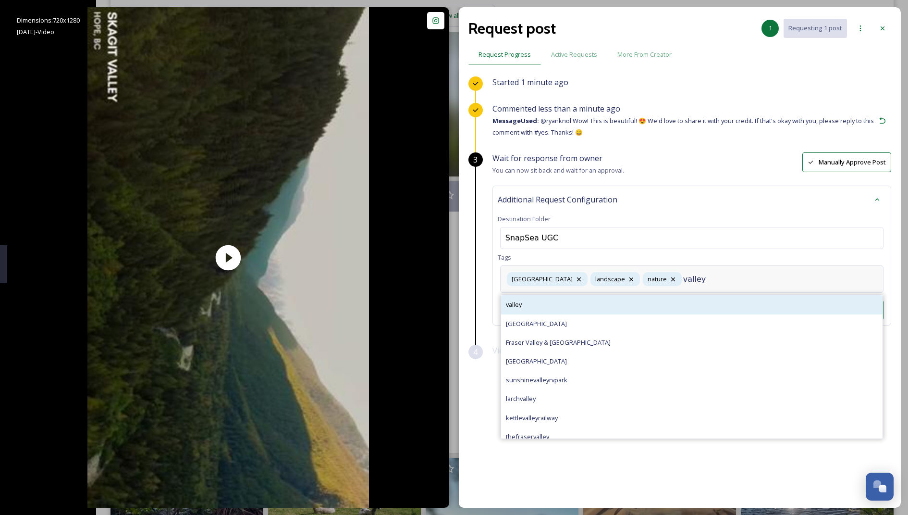
type input "valley"
click at [659, 305] on div "valley" at bounding box center [692, 304] width 382 height 19
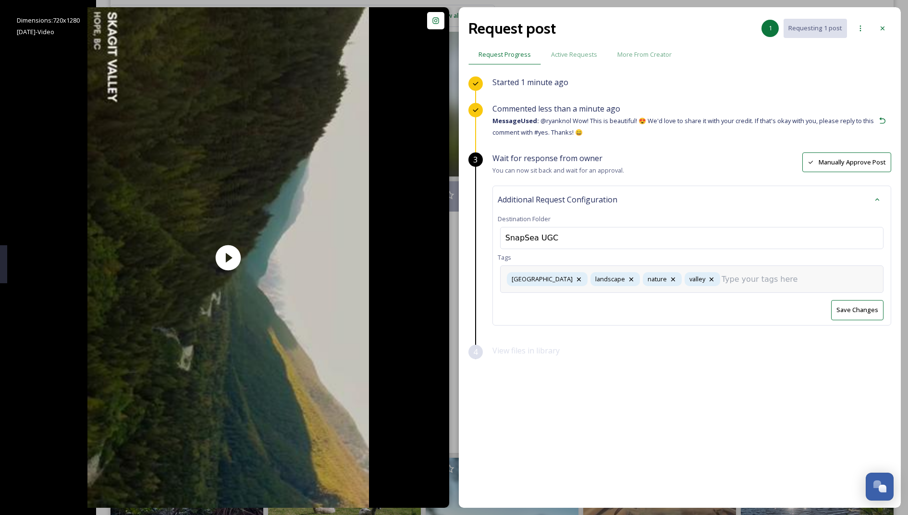
click at [851, 309] on button "Save Changes" at bounding box center [857, 310] width 52 height 20
click at [877, 28] on div at bounding box center [882, 28] width 17 height 17
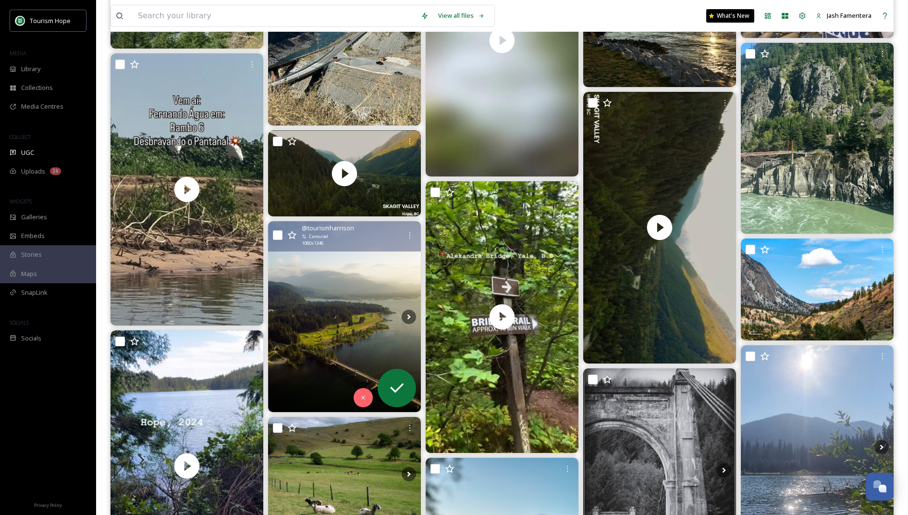
click at [332, 294] on img at bounding box center [344, 316] width 153 height 190
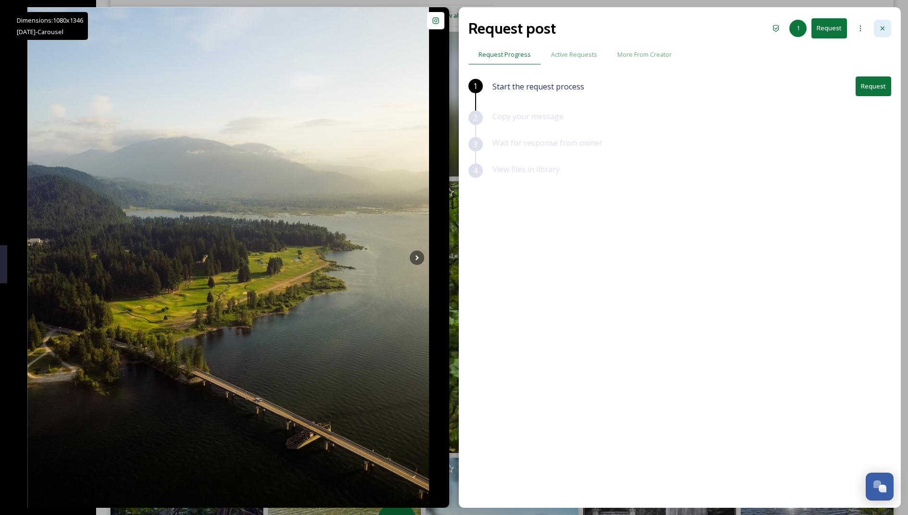
click at [887, 28] on div at bounding box center [882, 28] width 17 height 17
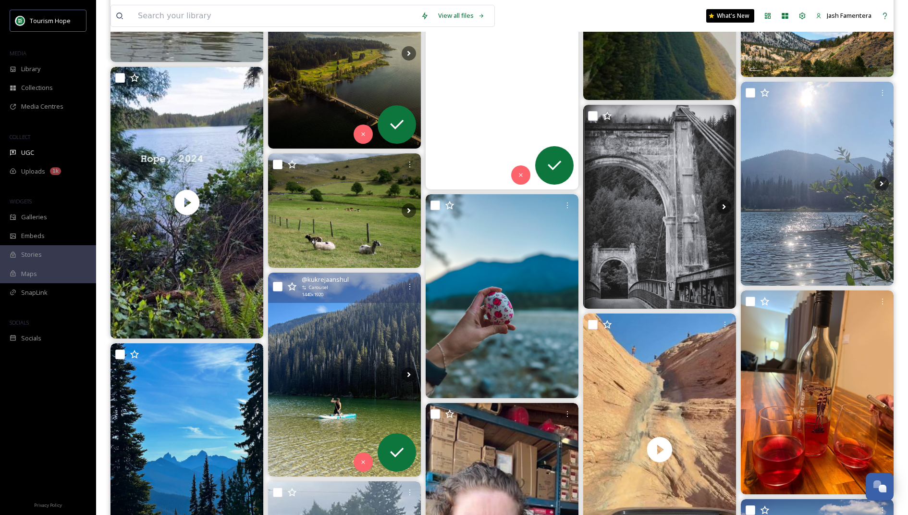
scroll to position [1738, 0]
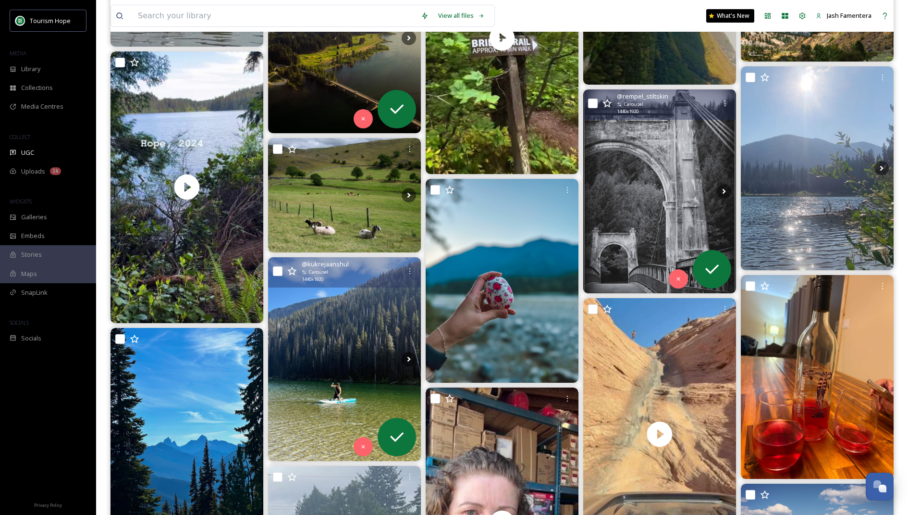
click at [653, 202] on img at bounding box center [659, 191] width 153 height 204
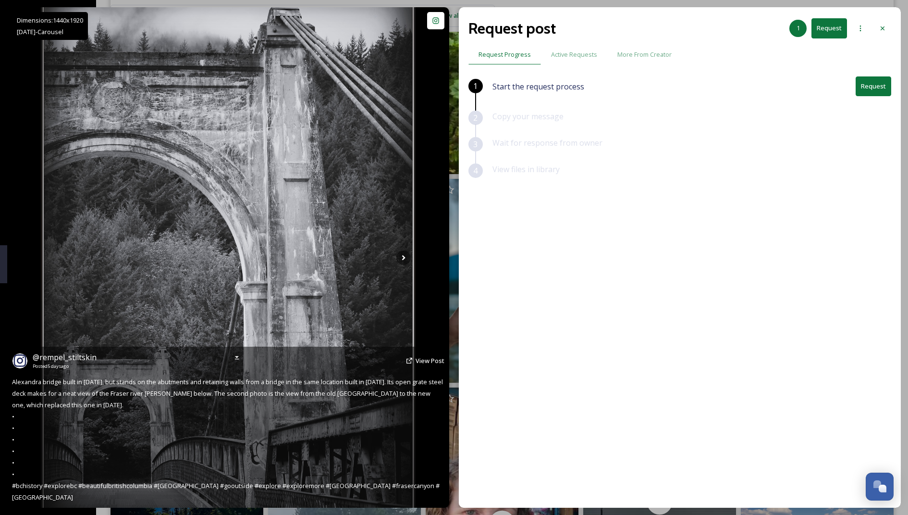
click at [413, 360] on icon at bounding box center [410, 361] width 8 height 8
click at [427, 359] on span "View Post" at bounding box center [430, 360] width 29 height 9
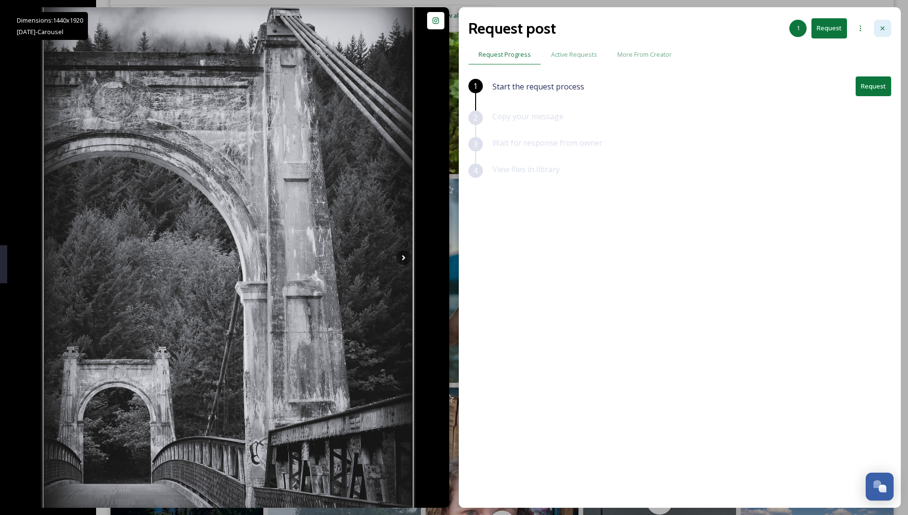
click at [877, 29] on div at bounding box center [882, 28] width 17 height 17
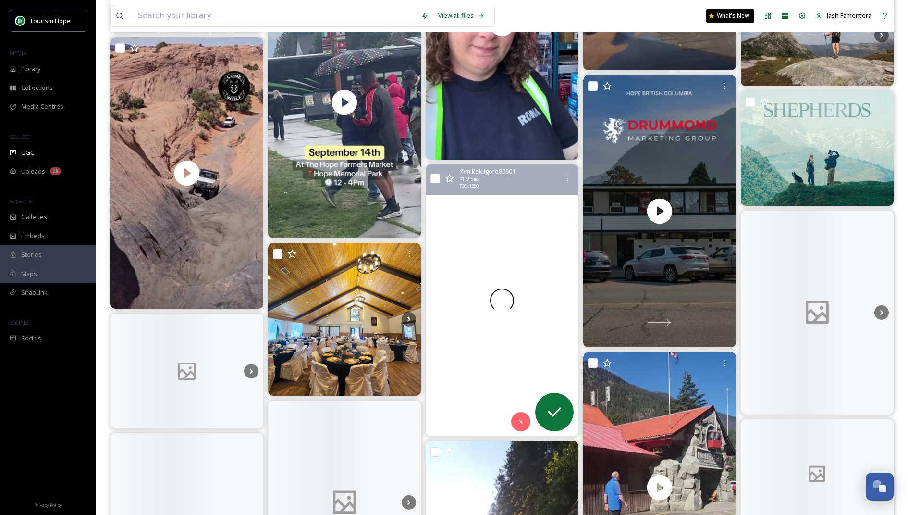
scroll to position [2252, 0]
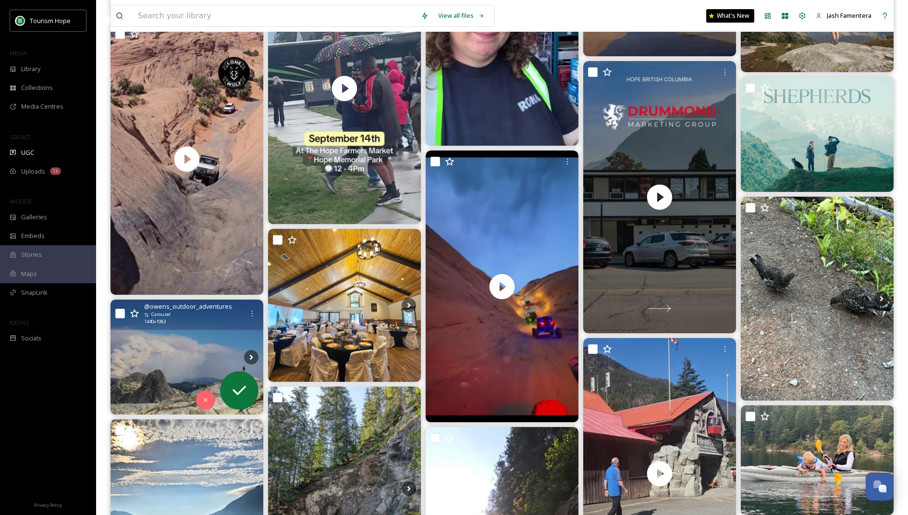
click at [148, 356] on img at bounding box center [187, 356] width 153 height 115
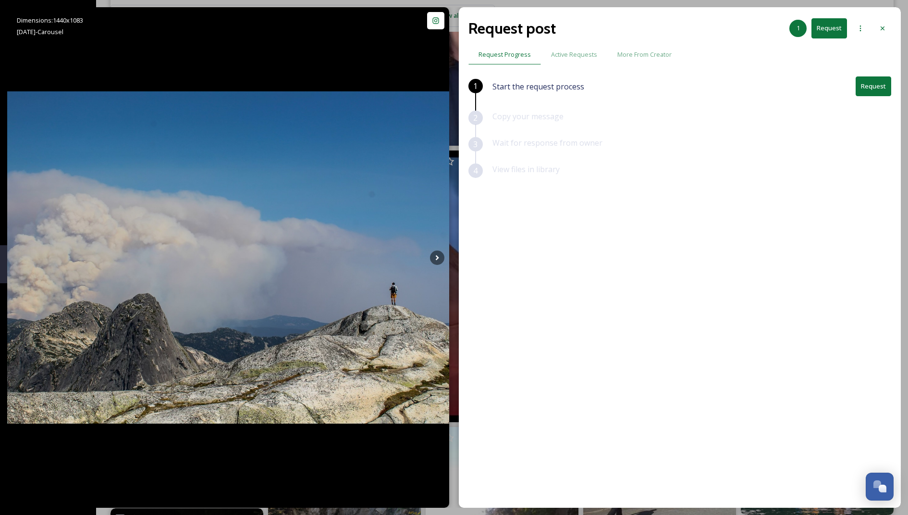
click at [862, 95] on div "Start the request process Request" at bounding box center [691, 86] width 399 height 20
click at [853, 88] on div "Start the request process Request" at bounding box center [691, 86] width 399 height 20
click at [865, 86] on button "Request" at bounding box center [874, 86] width 36 height 20
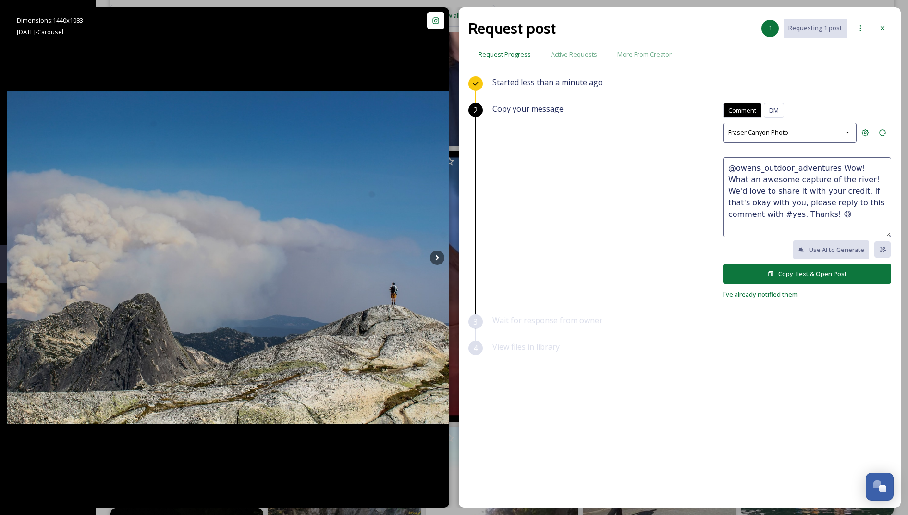
click at [805, 189] on textarea "@owens_outdoor_adventures Wow! What an awesome capture of the river! We'd love …" at bounding box center [807, 197] width 168 height 80
drag, startPoint x: 854, startPoint y: 166, endPoint x: 830, endPoint y: 182, distance: 28.5
click at [830, 182] on textarea "@owens_outdoor_adventures Wow! What an awesome capture of the river! We'd love …" at bounding box center [807, 197] width 168 height 80
type textarea "@owens_outdoor_adventures Wow! Love this! We'd love to share it with your credi…"
click at [800, 272] on button "Copy Text & Open Post" at bounding box center [807, 274] width 168 height 20
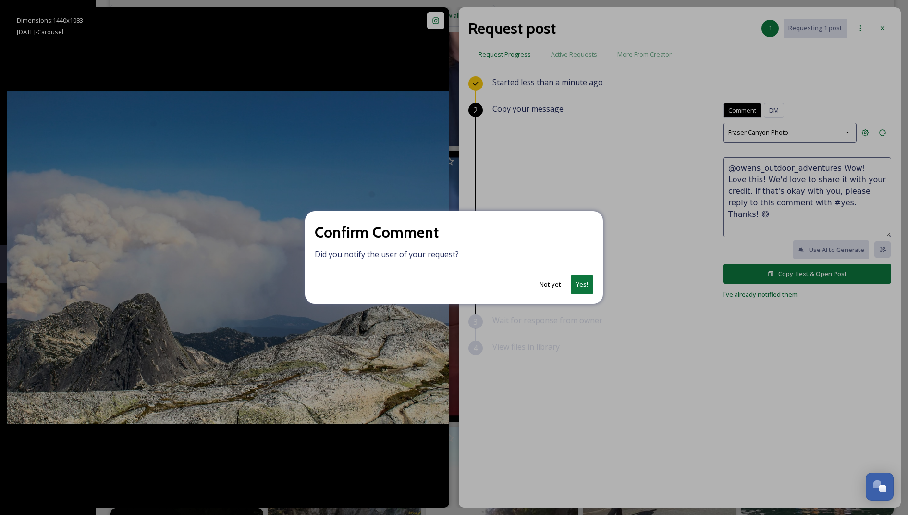
click at [585, 282] on button "Yes!" at bounding box center [582, 284] width 23 height 20
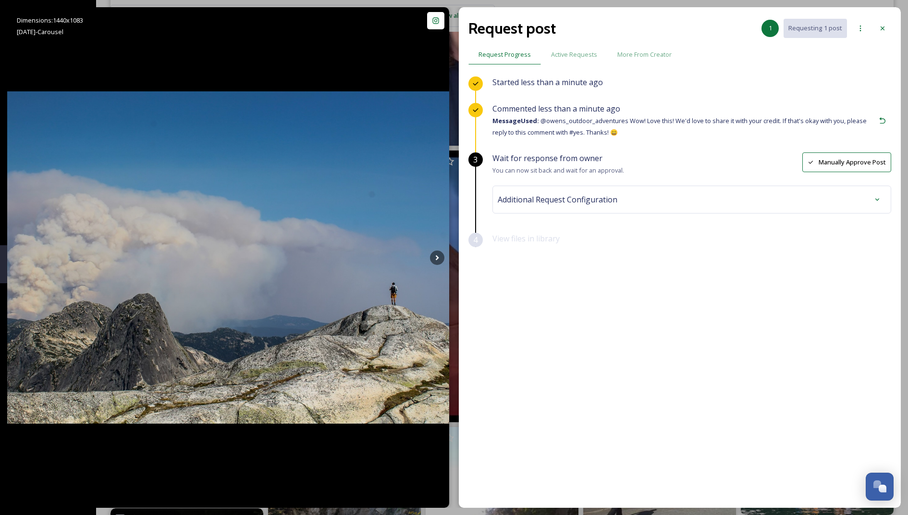
click at [545, 199] on span "Additional Request Configuration" at bounding box center [558, 200] width 120 height 12
click at [544, 282] on div "No tags" at bounding box center [691, 276] width 383 height 22
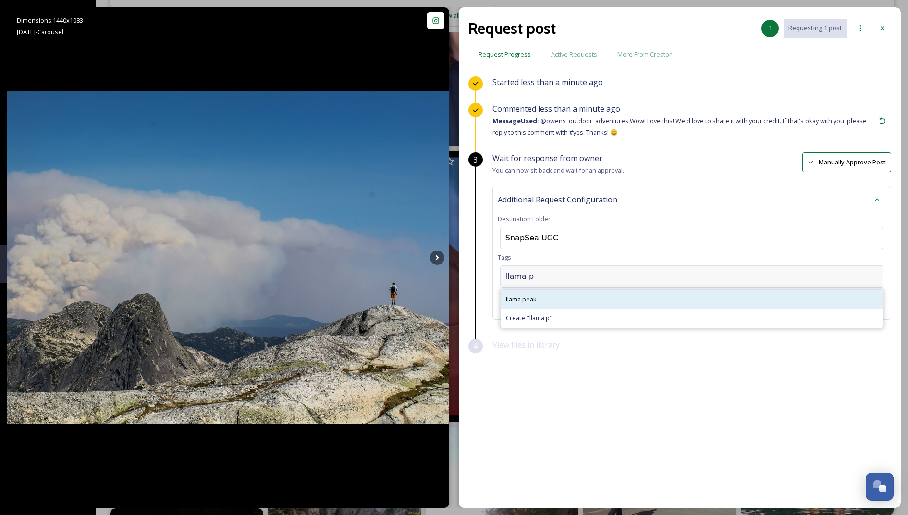
type input "llama p"
click at [512, 297] on span "llama peak" at bounding box center [521, 299] width 31 height 9
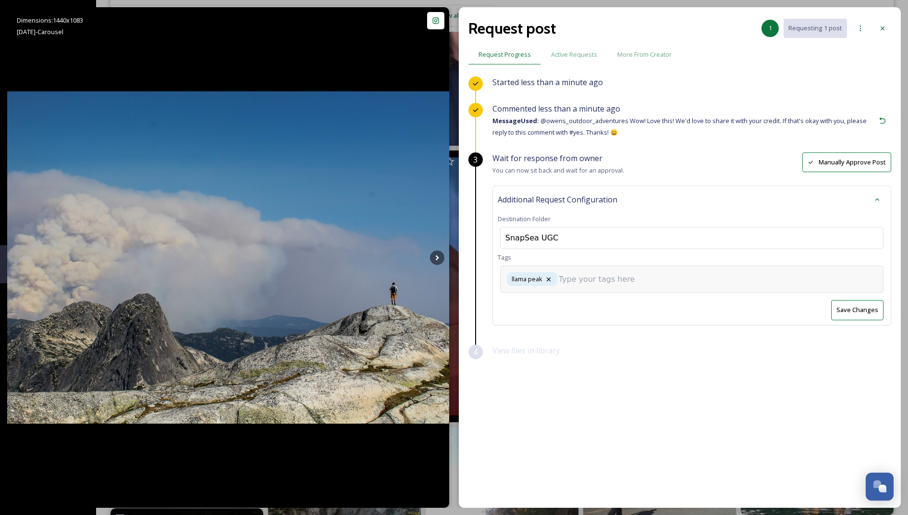
click at [587, 277] on input at bounding box center [607, 279] width 96 height 12
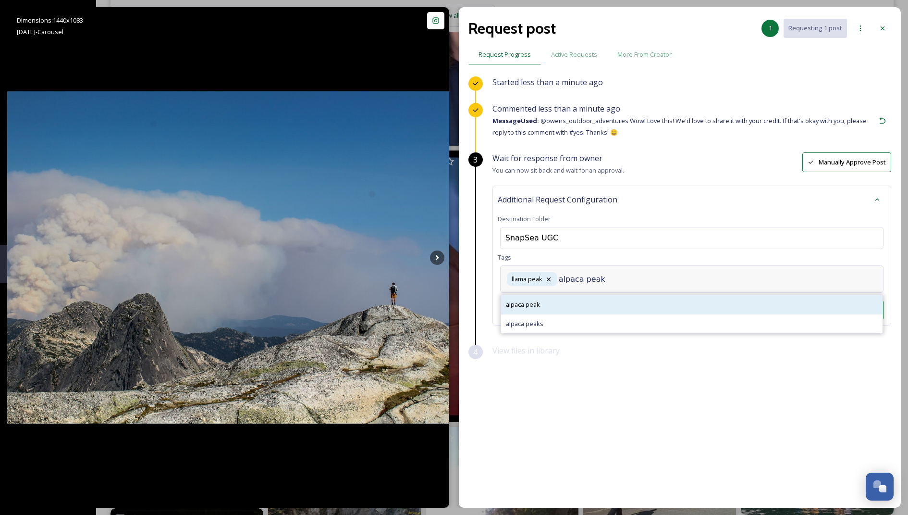
type input "alpaca peak"
click at [554, 308] on div "alpaca peak" at bounding box center [692, 304] width 382 height 19
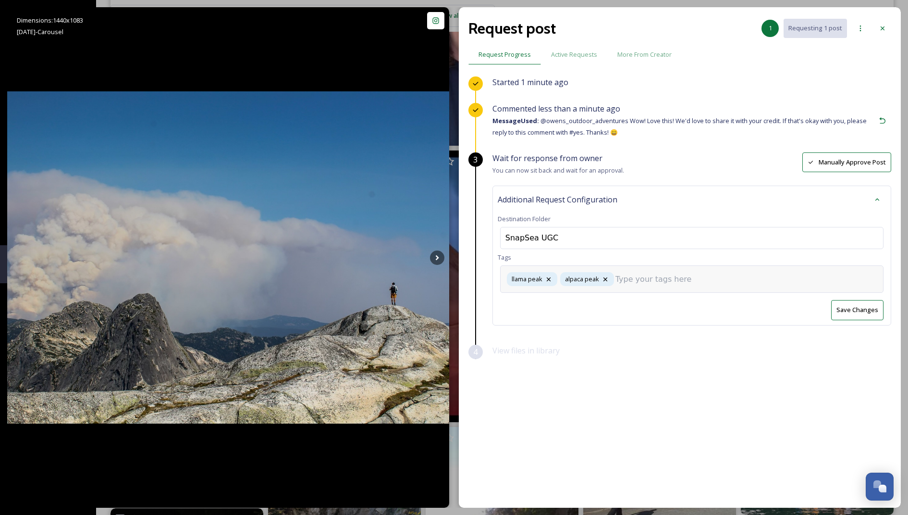
click at [651, 283] on div "llama peak alpaca peak" at bounding box center [691, 278] width 383 height 27
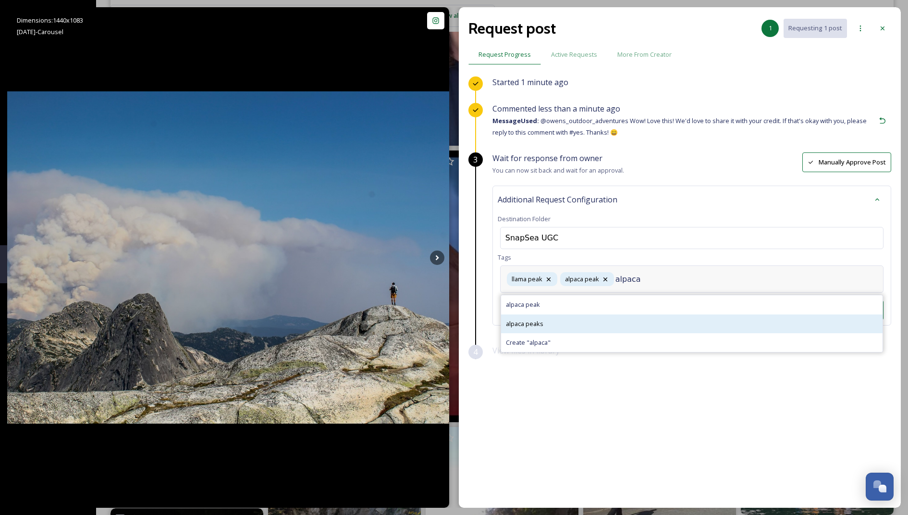
type input "alpaca"
click at [586, 315] on div "alpaca peaks" at bounding box center [692, 323] width 382 height 19
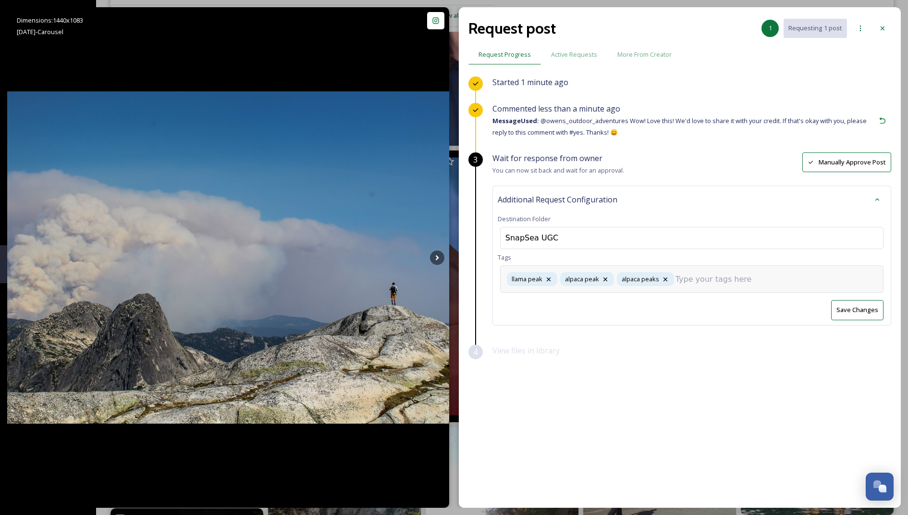
click at [721, 280] on input at bounding box center [724, 279] width 96 height 12
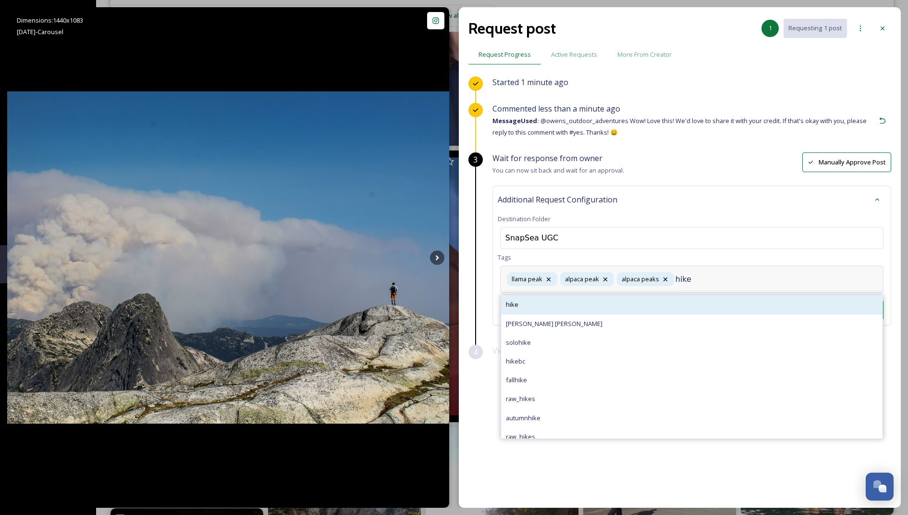
type input "hike"
click at [550, 306] on div "hike" at bounding box center [692, 304] width 382 height 19
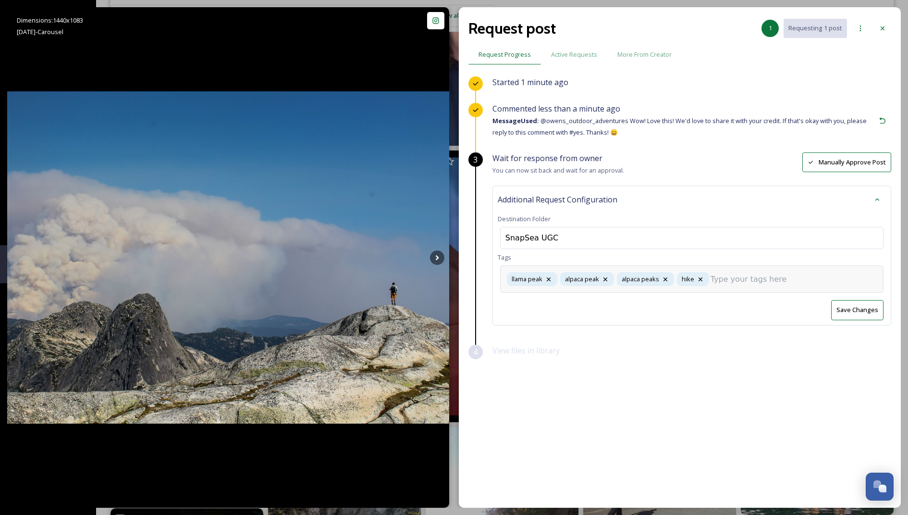
click at [712, 276] on input at bounding box center [759, 279] width 96 height 12
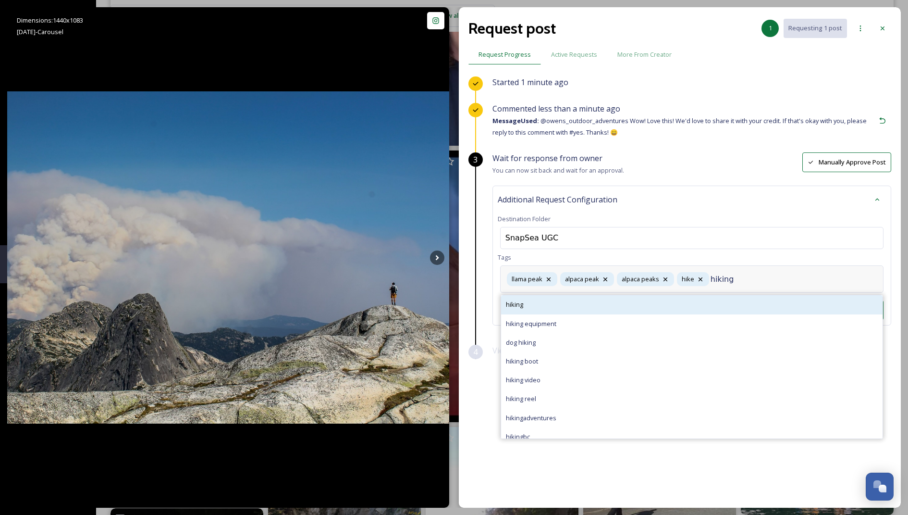
type input "hiking"
click at [675, 299] on div "hiking" at bounding box center [692, 304] width 382 height 19
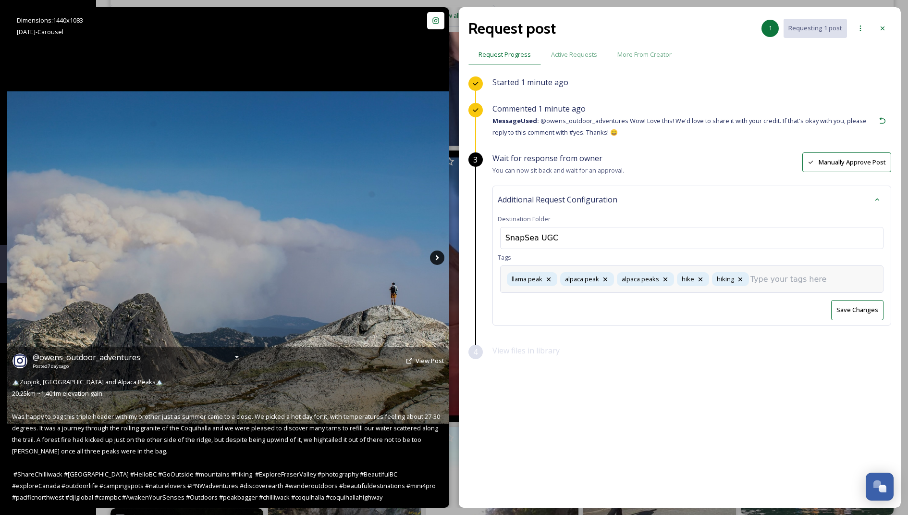
click at [442, 254] on icon at bounding box center [437, 257] width 14 height 14
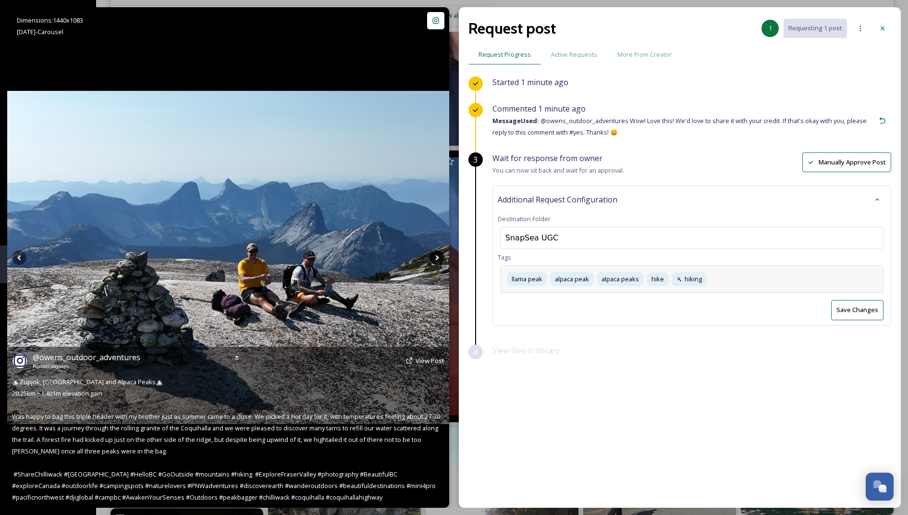
click at [435, 256] on icon at bounding box center [437, 257] width 14 height 14
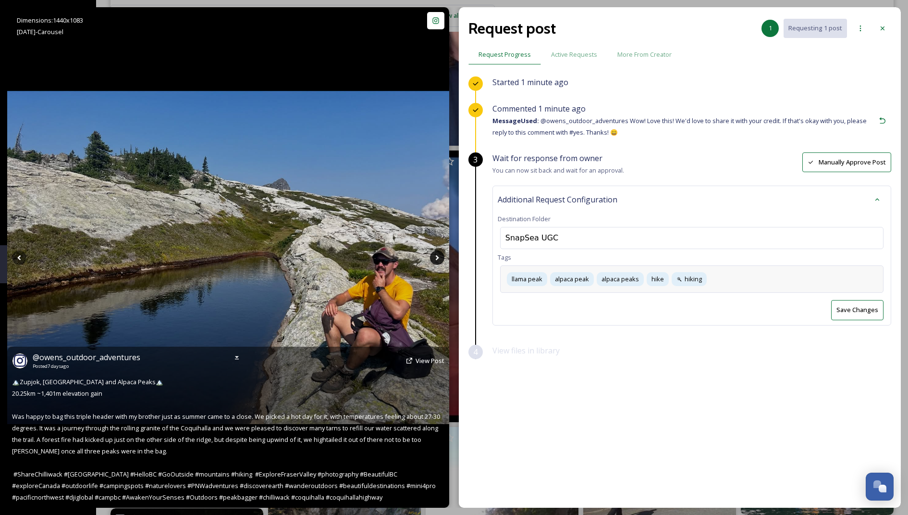
click at [435, 256] on icon at bounding box center [437, 257] width 14 height 14
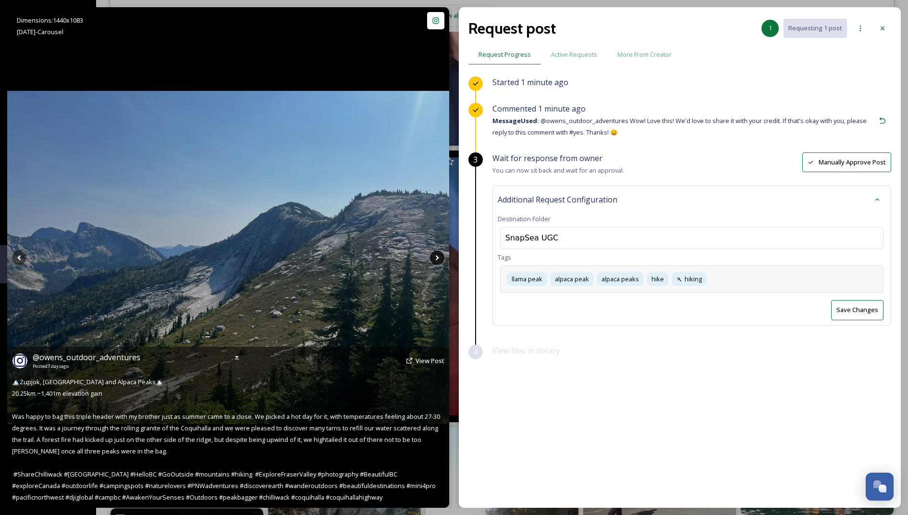
click at [436, 263] on icon at bounding box center [437, 257] width 14 height 14
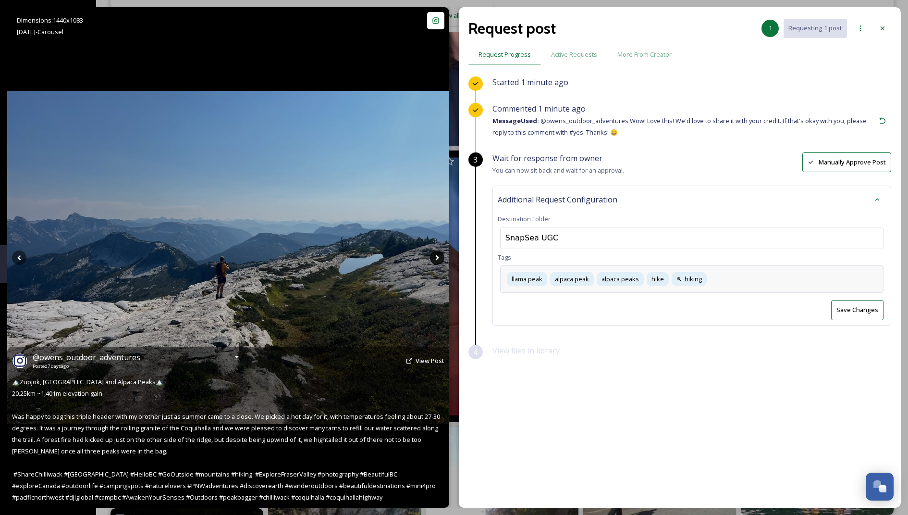
click at [436, 263] on icon at bounding box center [437, 257] width 14 height 14
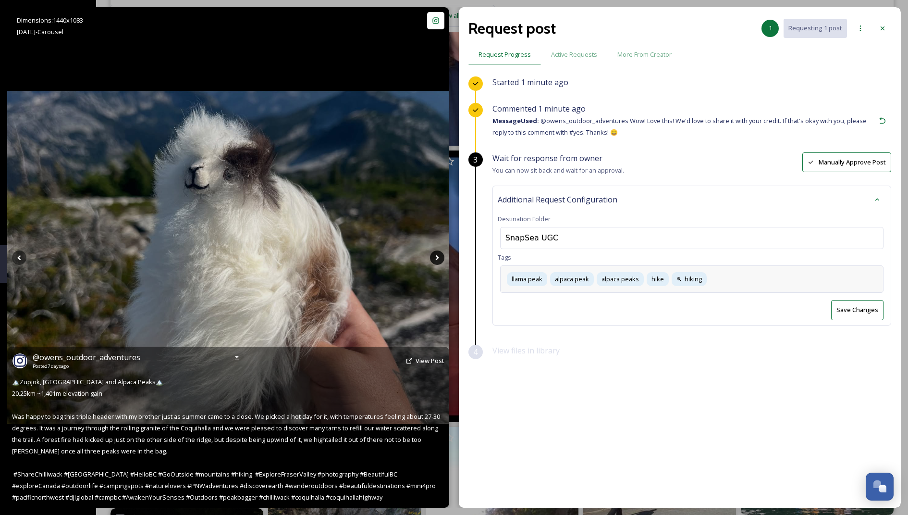
click at [436, 263] on icon at bounding box center [437, 257] width 14 height 14
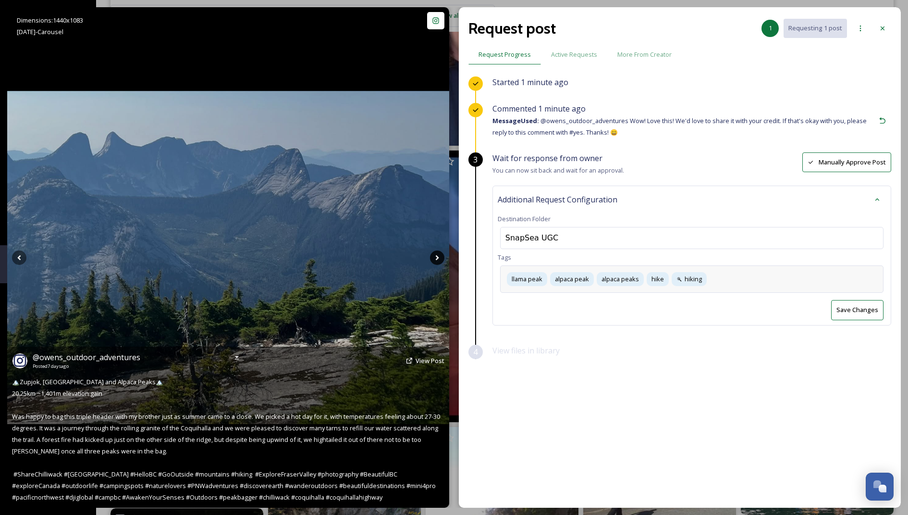
click at [436, 263] on icon at bounding box center [437, 257] width 14 height 14
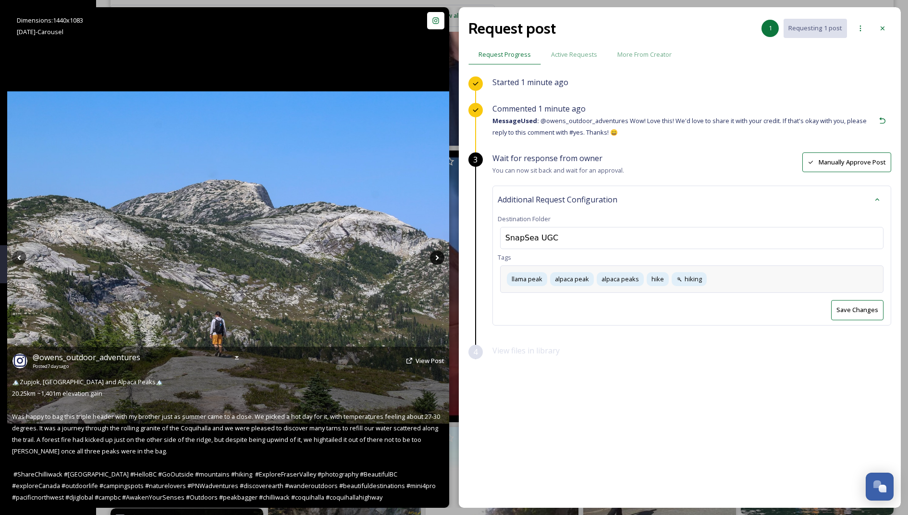
click at [436, 263] on icon at bounding box center [437, 257] width 14 height 14
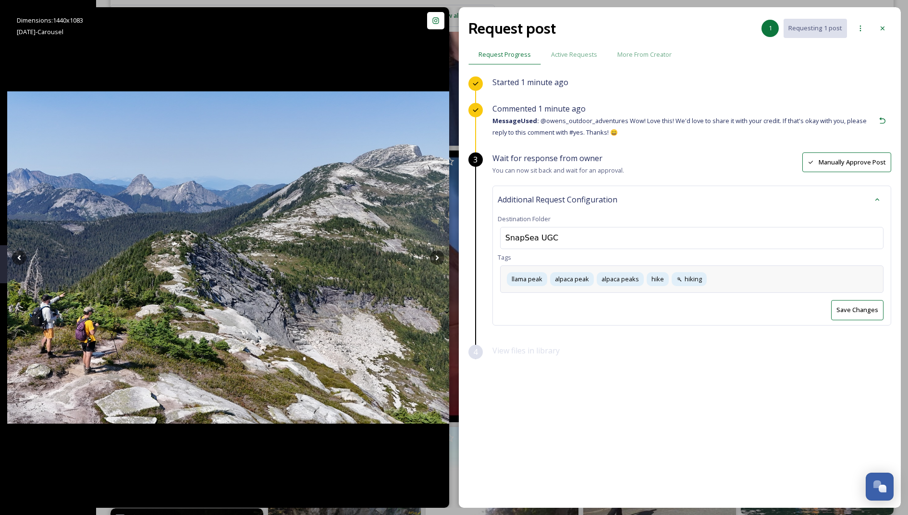
click at [841, 308] on button "Save Changes" at bounding box center [857, 310] width 52 height 20
click at [877, 22] on div at bounding box center [882, 28] width 17 height 17
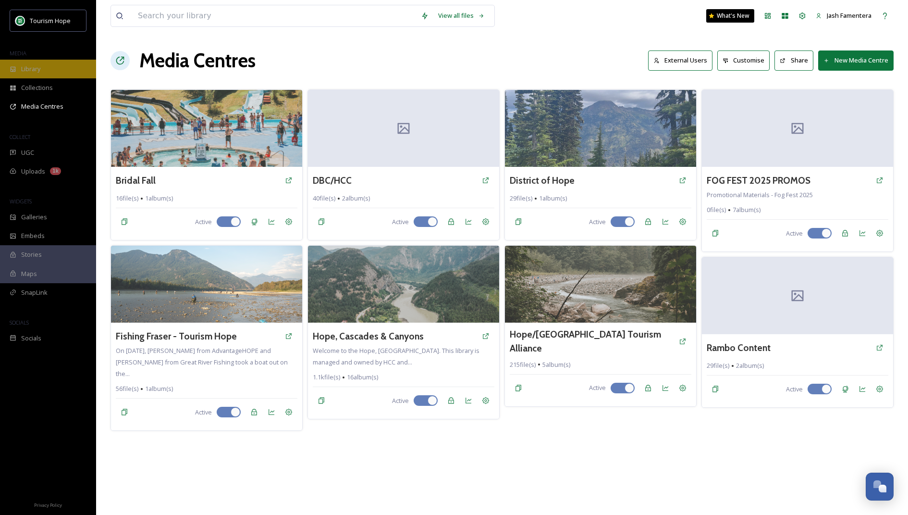
click at [39, 73] on div "Library" at bounding box center [48, 69] width 96 height 19
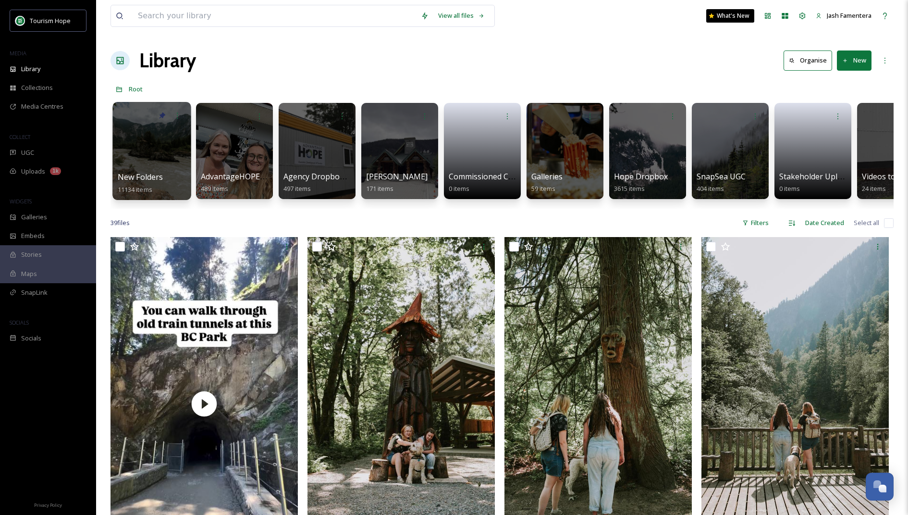
click at [148, 139] on div at bounding box center [151, 151] width 78 height 98
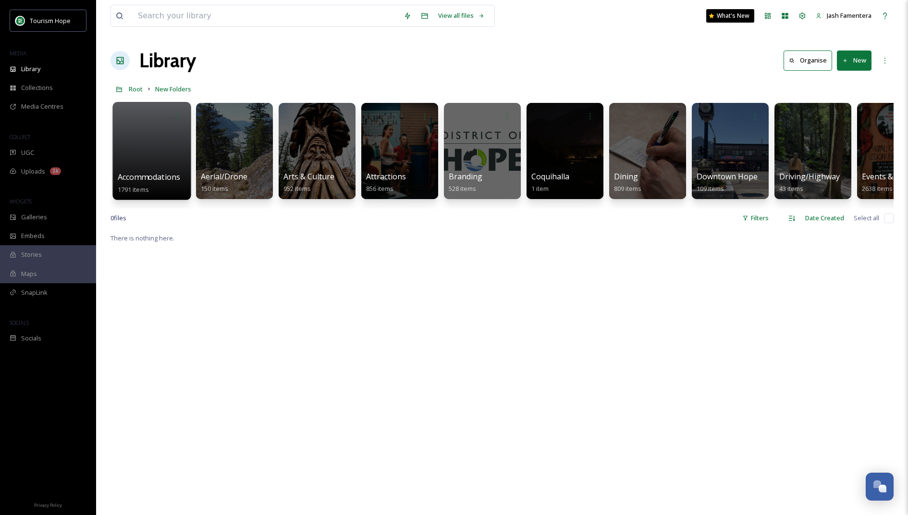
click at [160, 150] on div at bounding box center [151, 151] width 78 height 98
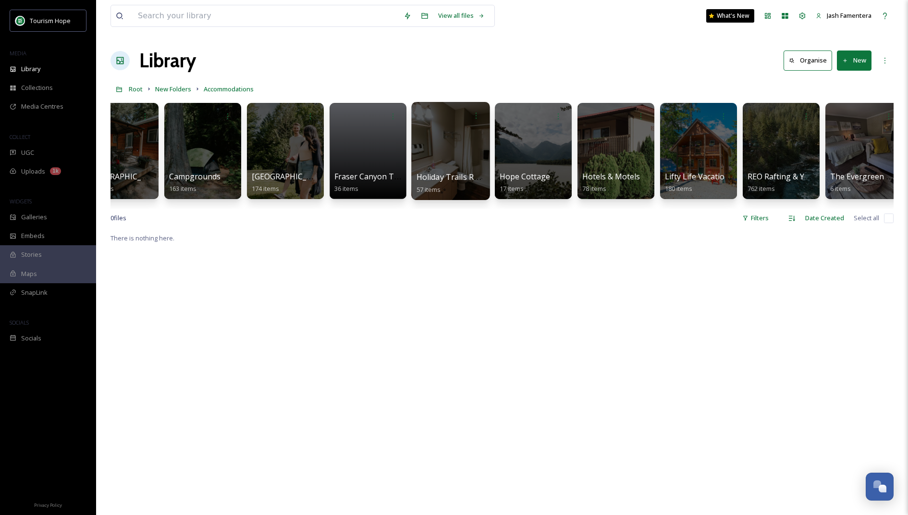
scroll to position [0, 43]
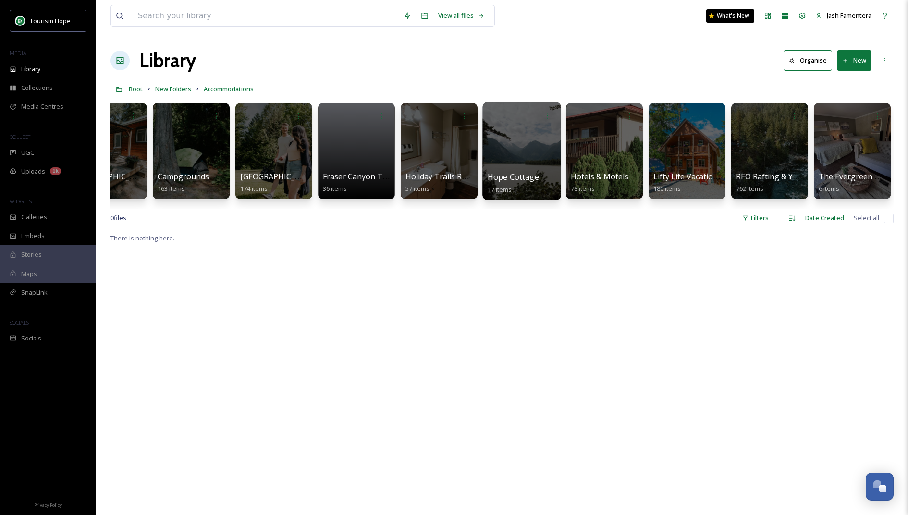
click at [494, 137] on div at bounding box center [521, 151] width 78 height 98
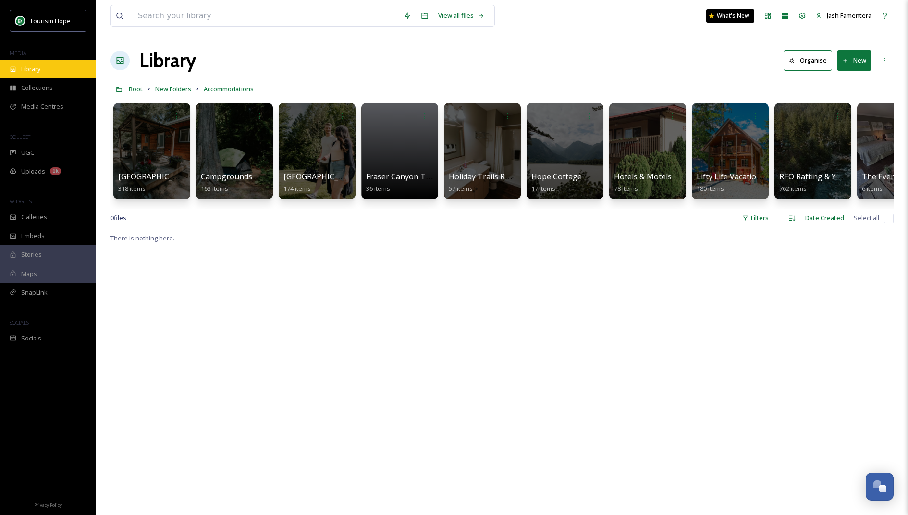
click at [43, 63] on div "Library" at bounding box center [48, 69] width 96 height 19
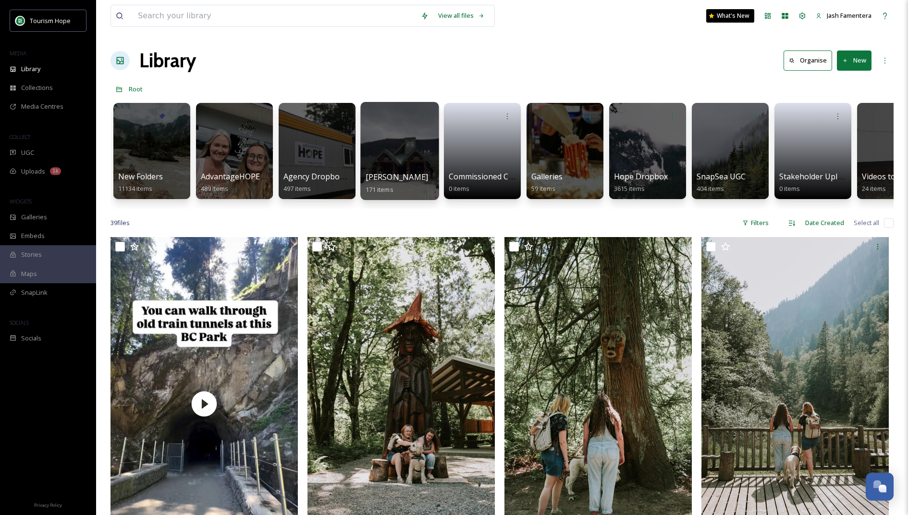
click at [422, 128] on div at bounding box center [399, 151] width 78 height 98
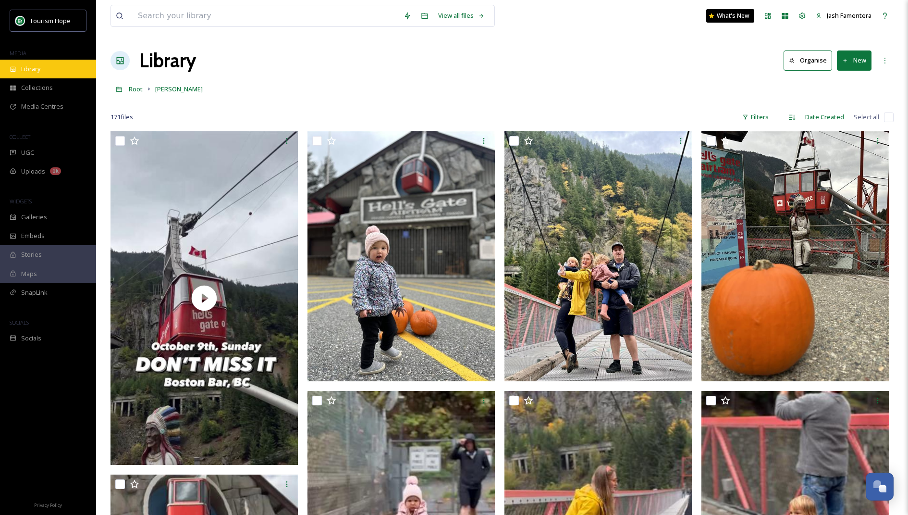
click at [12, 70] on icon at bounding box center [13, 68] width 5 height 5
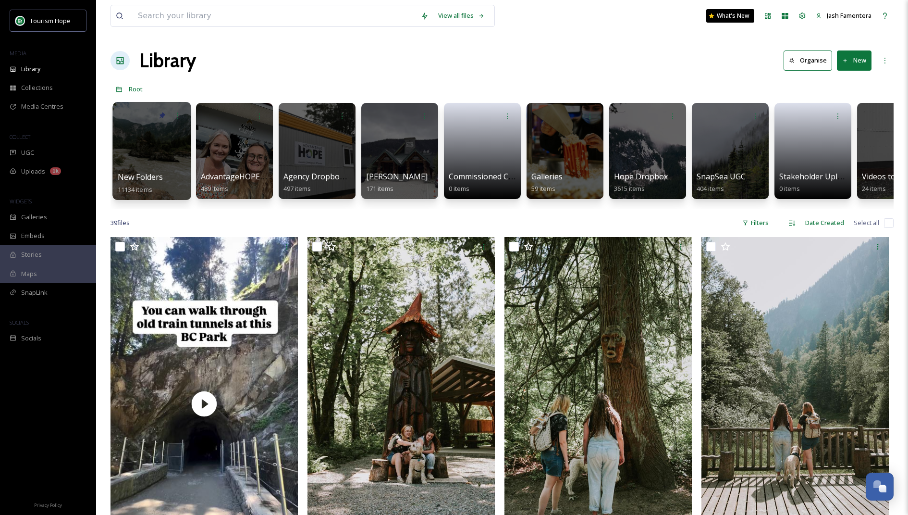
click at [162, 164] on div at bounding box center [151, 151] width 78 height 98
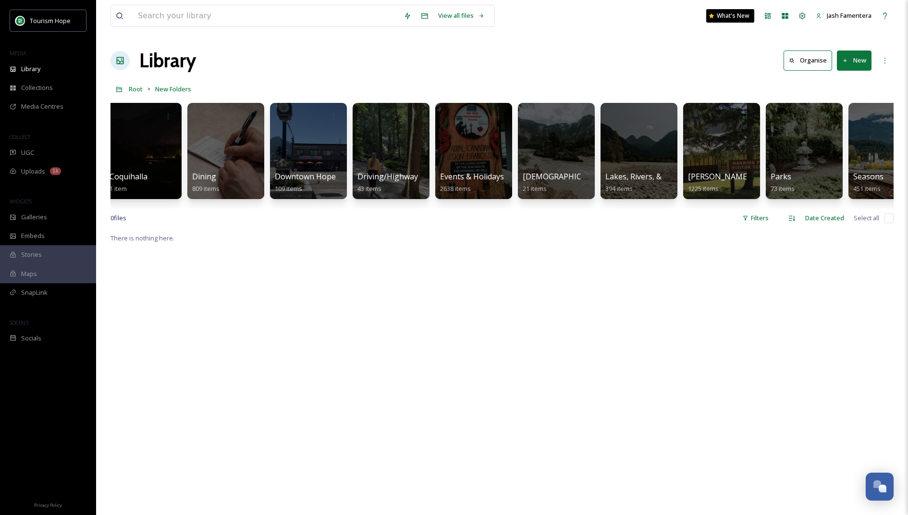
scroll to position [0, 415]
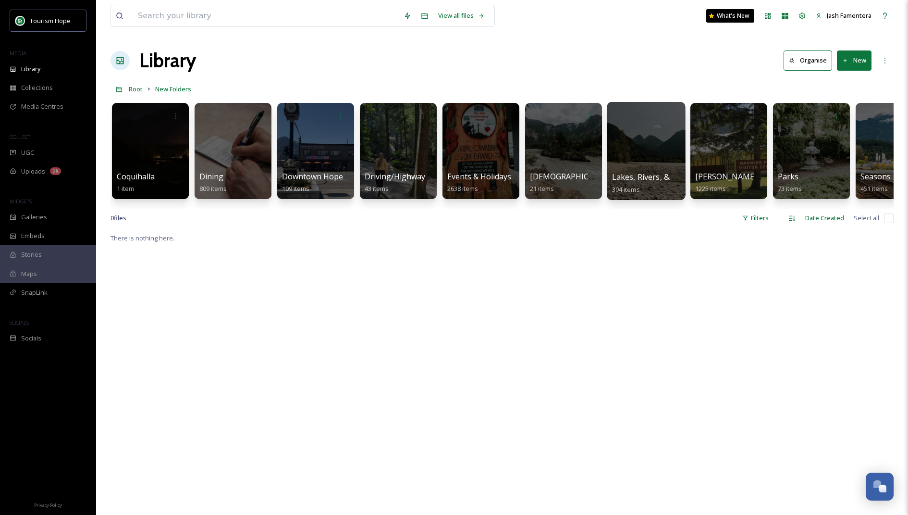
click at [659, 139] on div at bounding box center [646, 151] width 78 height 98
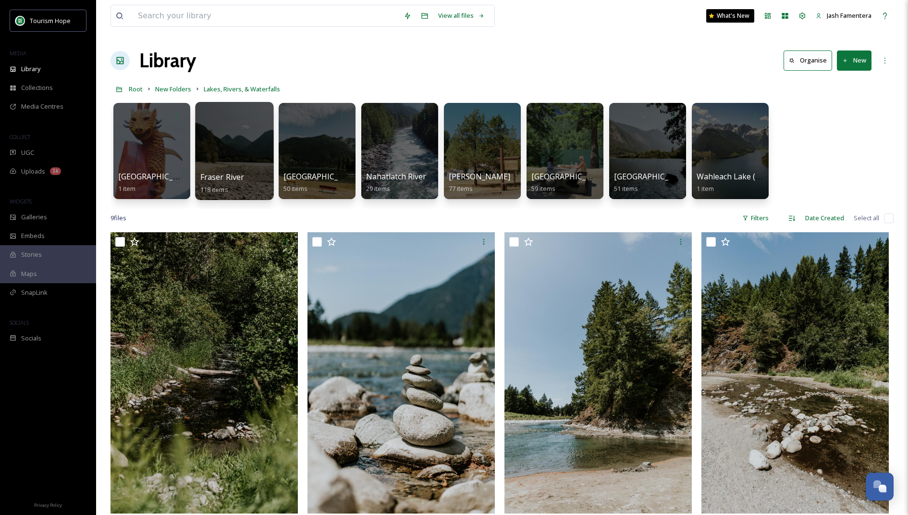
click at [222, 182] on div "Fraser River 118 items" at bounding box center [234, 183] width 69 height 24
click at [224, 165] on div at bounding box center [234, 151] width 78 height 98
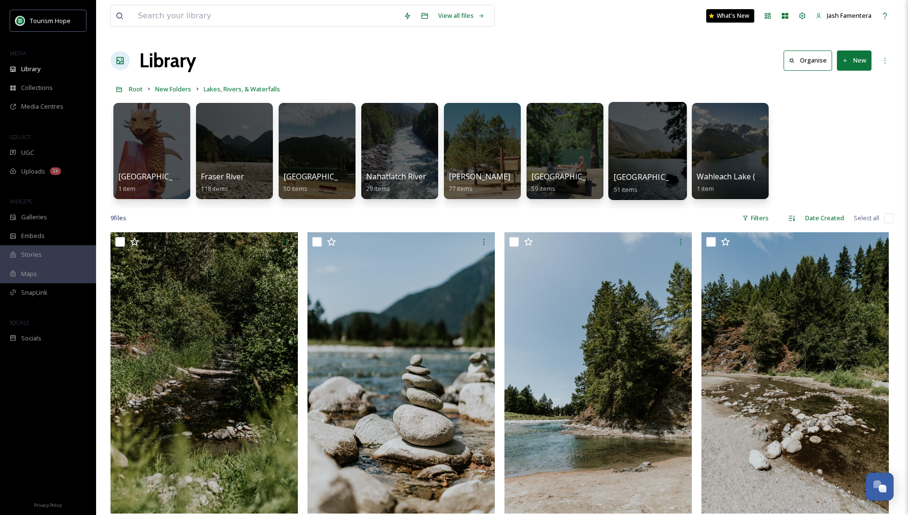
click at [644, 138] on div at bounding box center [647, 151] width 78 height 98
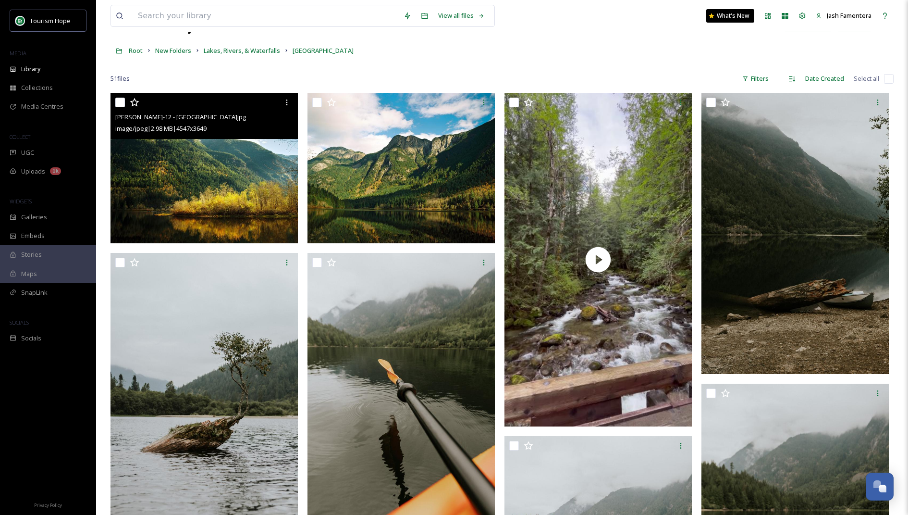
scroll to position [48, 0]
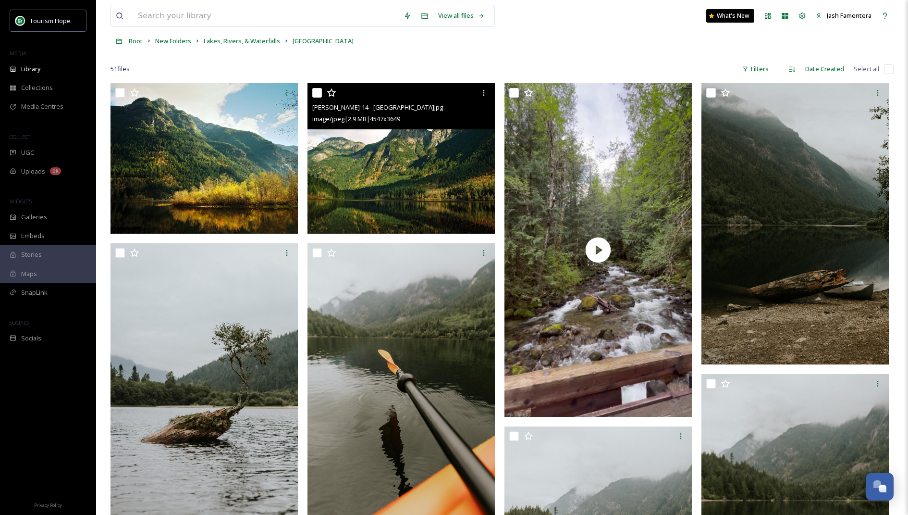
click at [360, 207] on img at bounding box center [401, 158] width 187 height 150
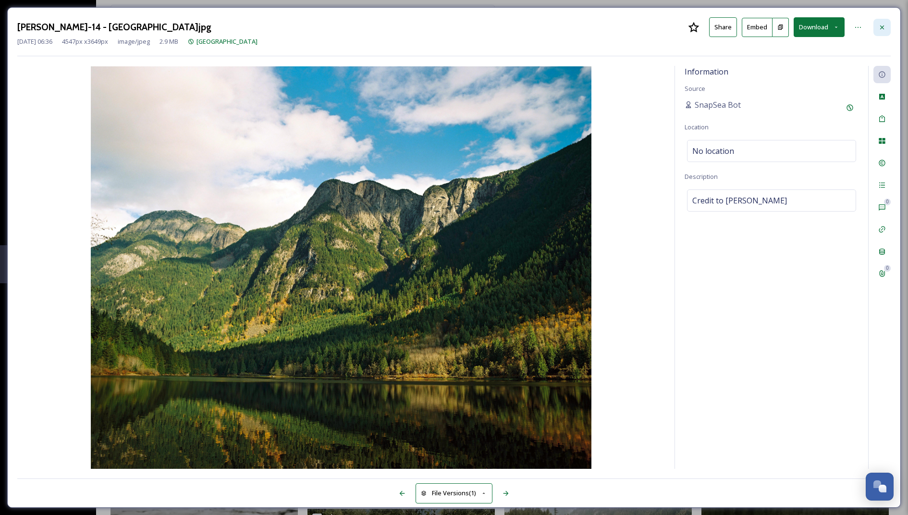
click at [882, 22] on div at bounding box center [882, 27] width 17 height 17
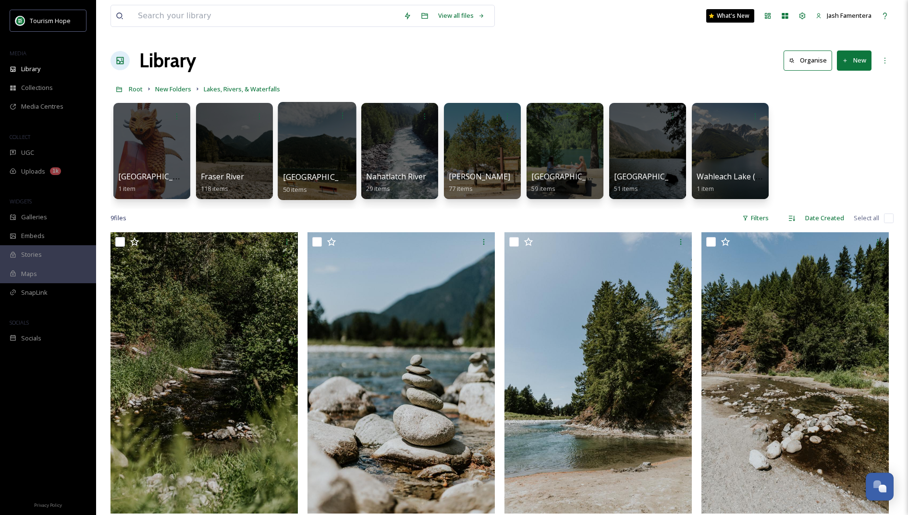
click at [295, 148] on div at bounding box center [317, 151] width 78 height 98
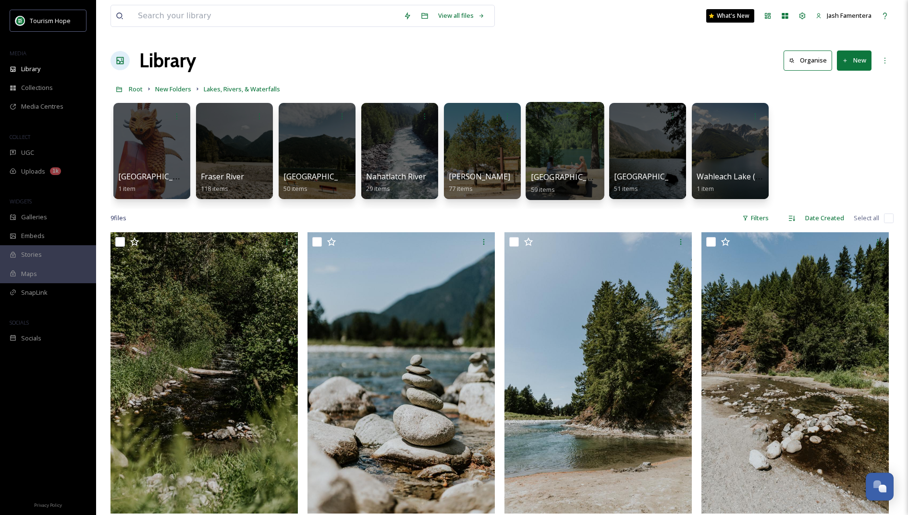
click at [559, 154] on div at bounding box center [565, 151] width 78 height 98
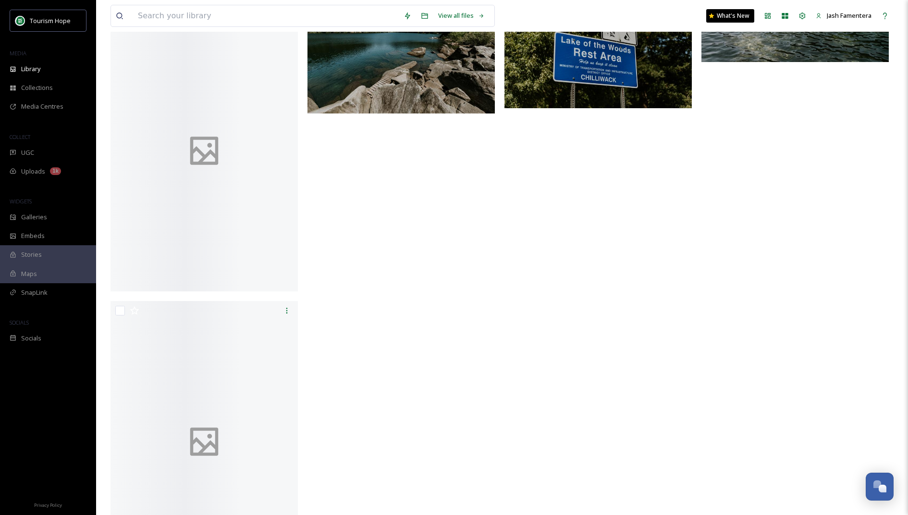
scroll to position [4113, 0]
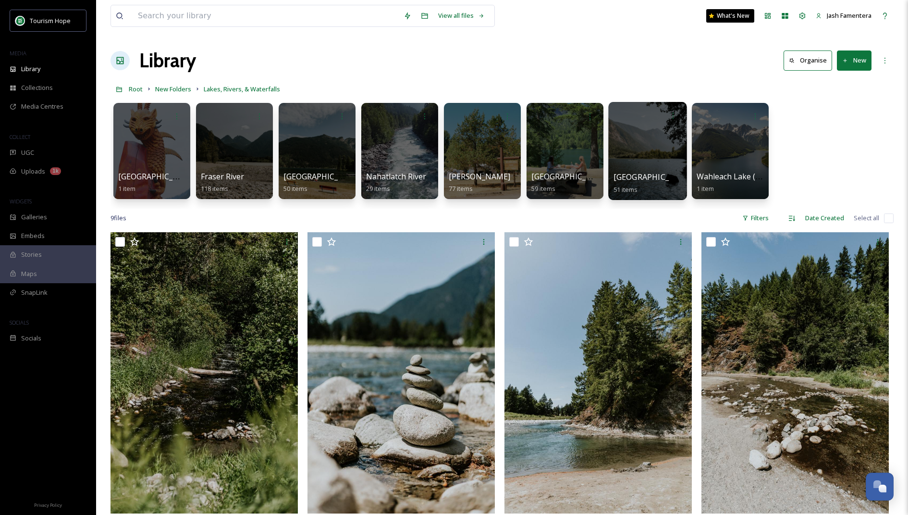
click at [654, 150] on div at bounding box center [647, 151] width 78 height 98
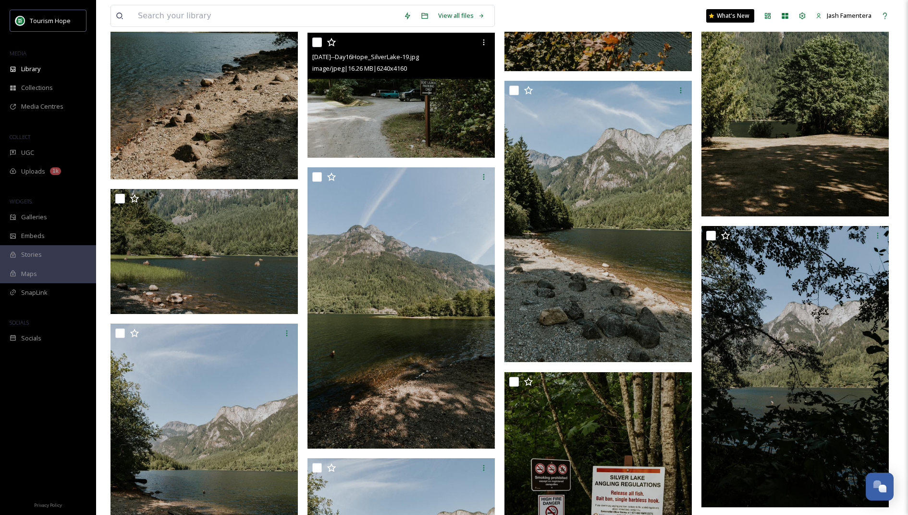
scroll to position [2531, 0]
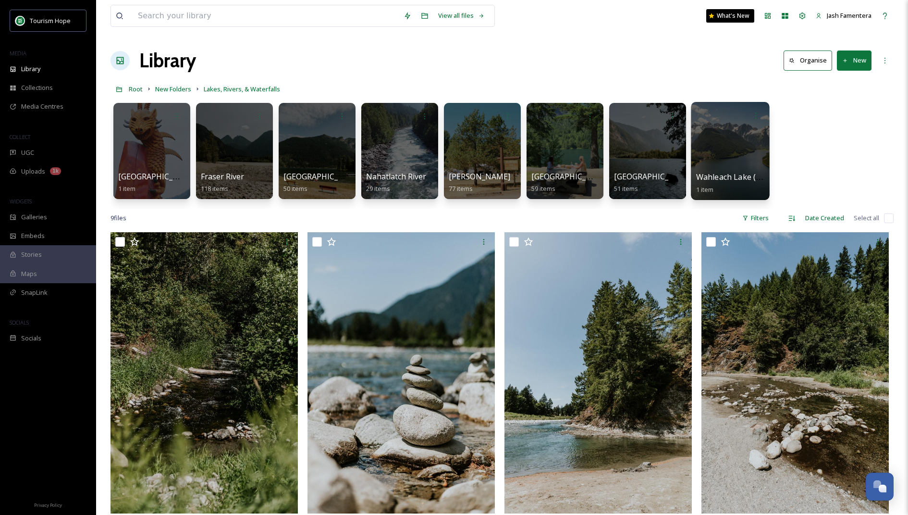
click at [717, 139] on div at bounding box center [730, 151] width 78 height 98
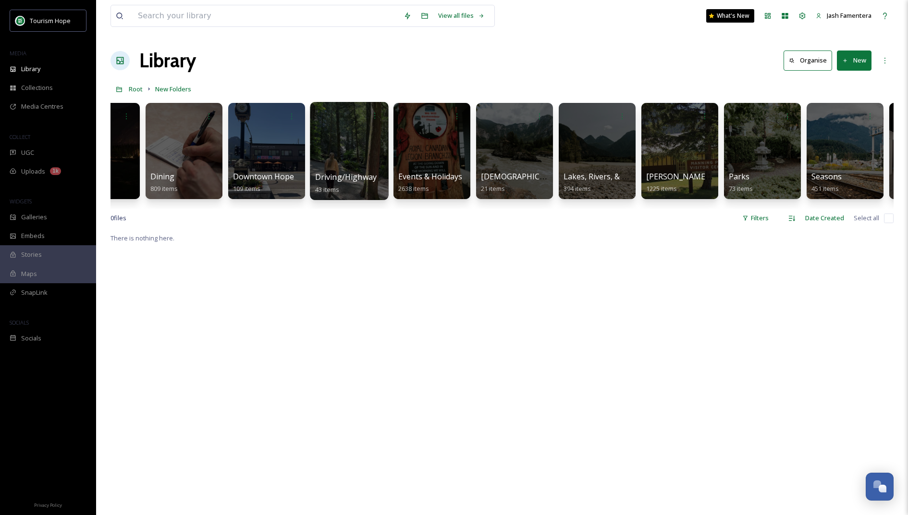
scroll to position [0, 468]
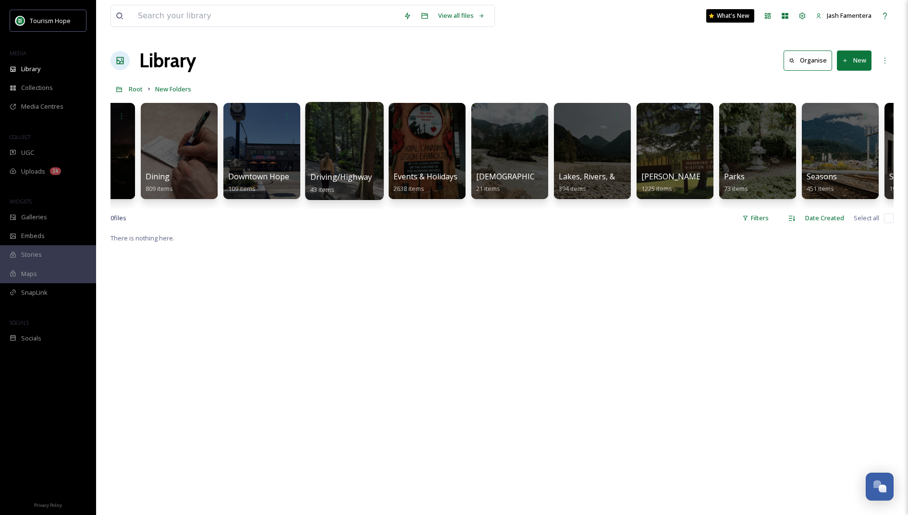
click at [339, 152] on div at bounding box center [344, 151] width 78 height 98
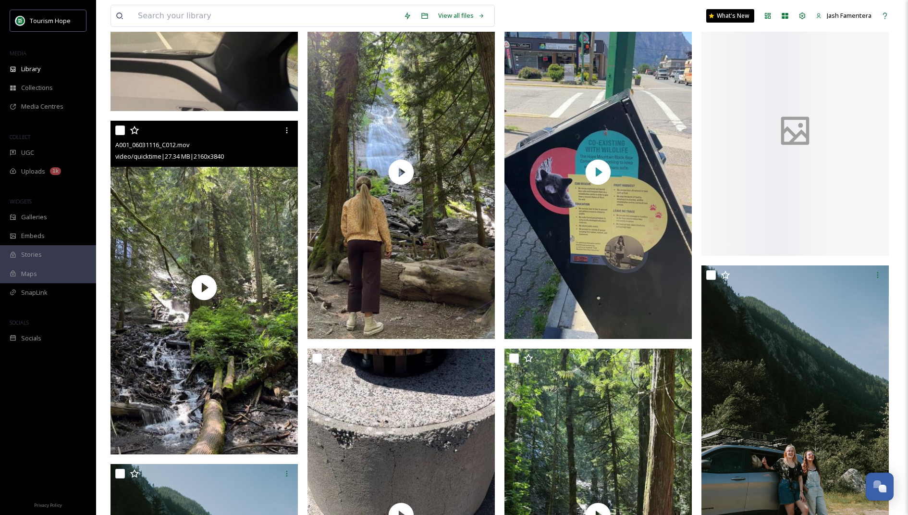
scroll to position [1841, 0]
